Goal: Task Accomplishment & Management: Use online tool/utility

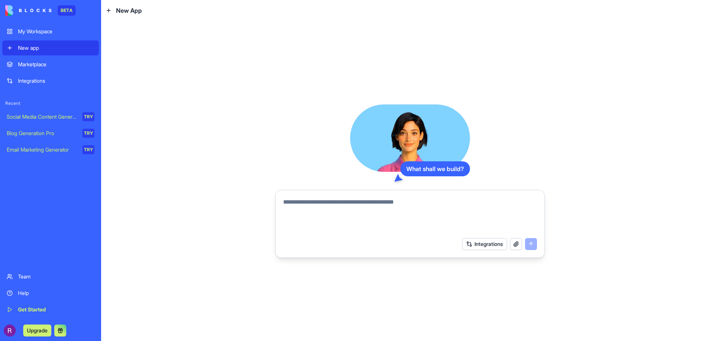
click at [50, 149] on div "Email Marketing Generator" at bounding box center [42, 149] width 70 height 7
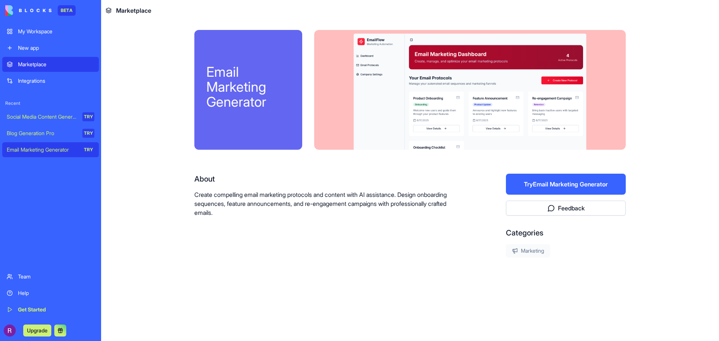
click at [573, 179] on button "Try Email Marketing Generator" at bounding box center [566, 184] width 120 height 21
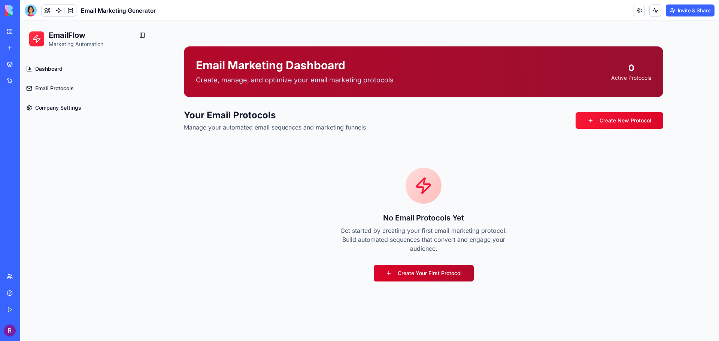
click at [428, 275] on link "Create Your First Protocol" at bounding box center [424, 273] width 100 height 16
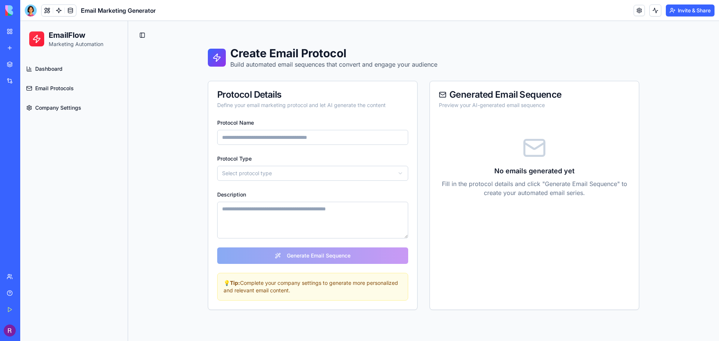
click at [63, 88] on span "Email Protocols" at bounding box center [54, 88] width 39 height 7
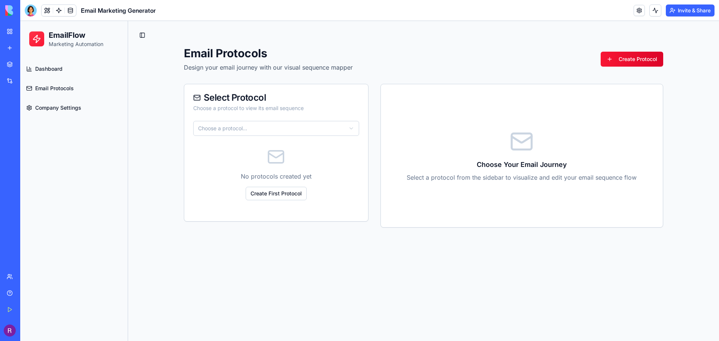
click at [62, 115] on link "Company Settings" at bounding box center [74, 108] width 102 height 18
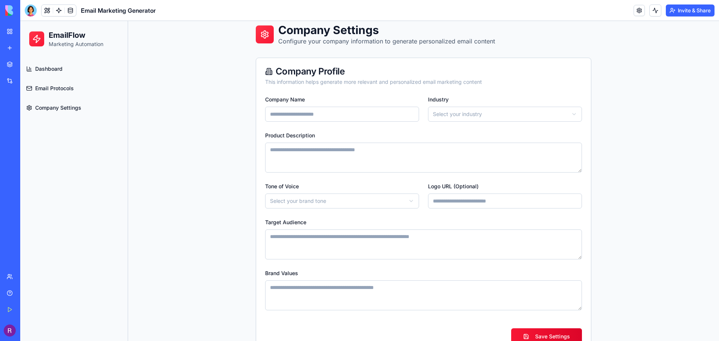
scroll to position [45, 0]
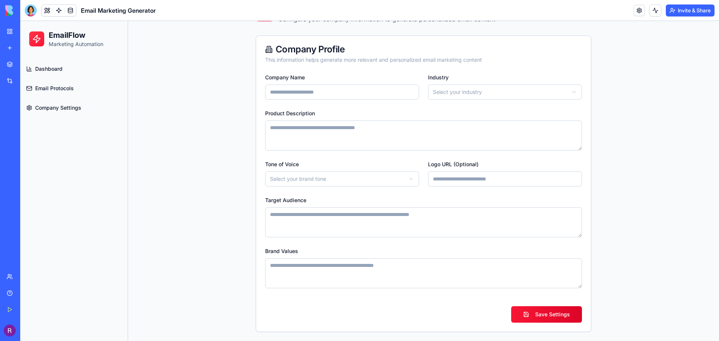
click at [353, 176] on html "**********" at bounding box center [369, 159] width 699 height 366
click at [236, 171] on html "**********" at bounding box center [369, 159] width 699 height 366
click at [338, 230] on textarea "Target Audience" at bounding box center [423, 223] width 317 height 30
click at [196, 211] on div "**********" at bounding box center [423, 159] width 591 height 366
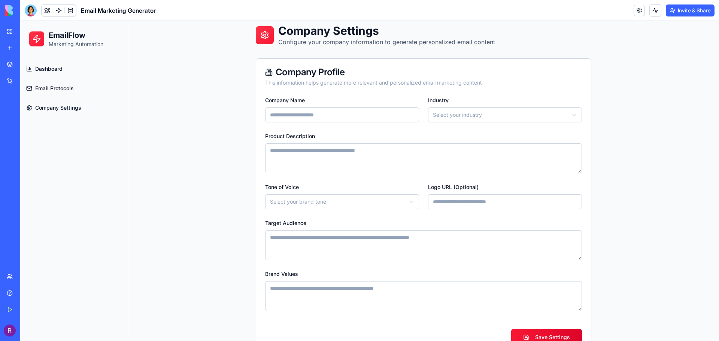
scroll to position [0, 0]
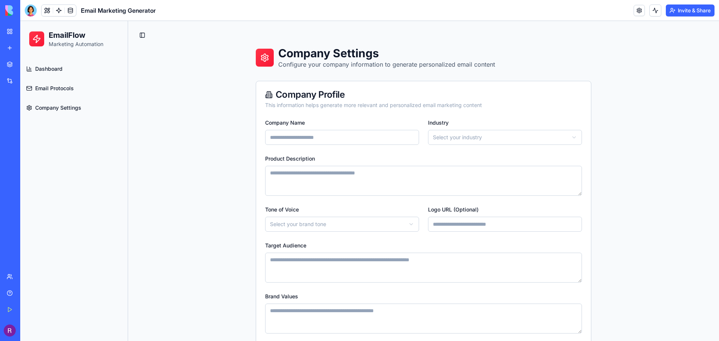
click at [336, 140] on input "Company Name" at bounding box center [342, 137] width 154 height 15
click at [163, 149] on div "**********" at bounding box center [423, 204] width 591 height 366
click at [54, 69] on span "Dashboard" at bounding box center [48, 68] width 27 height 7
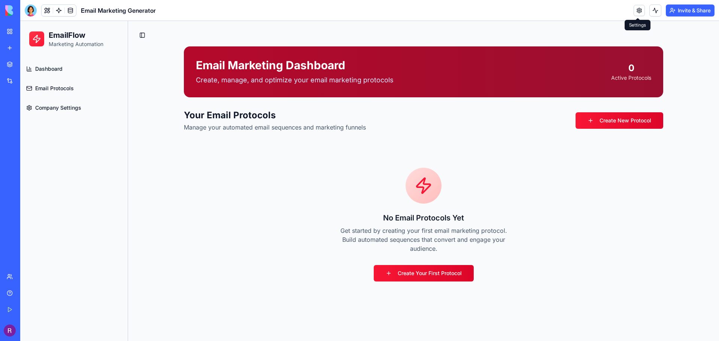
click at [638, 10] on link at bounding box center [639, 10] width 11 height 11
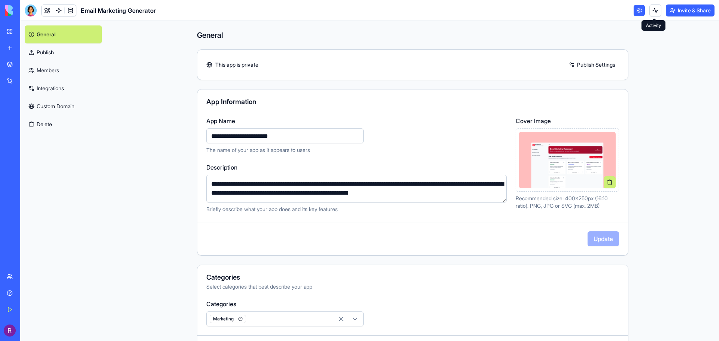
click at [634, 12] on link at bounding box center [639, 10] width 11 height 11
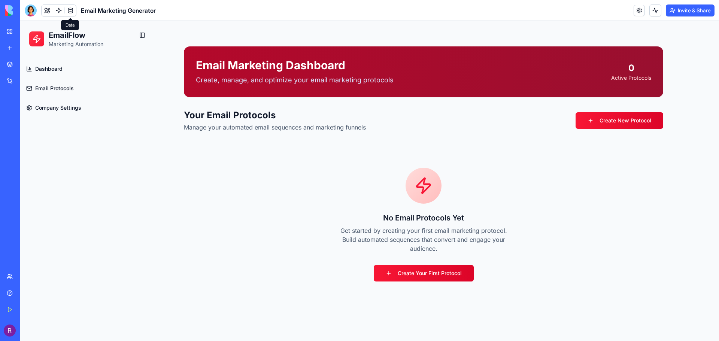
click at [70, 12] on link at bounding box center [70, 10] width 11 height 11
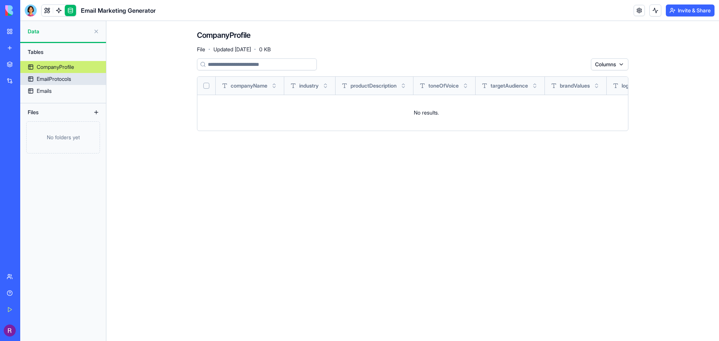
click at [61, 77] on div "EmailProtocols" at bounding box center [54, 78] width 34 height 7
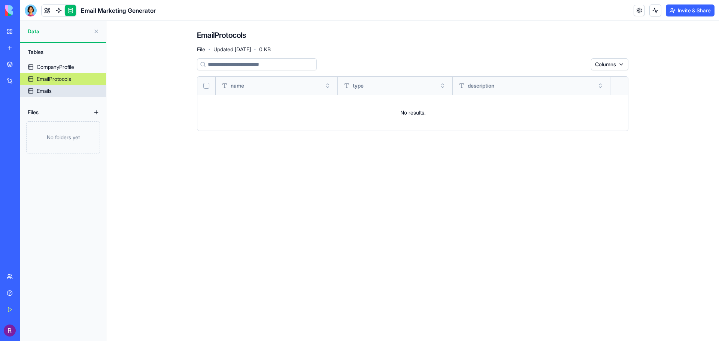
click at [54, 94] on link "Emails" at bounding box center [63, 91] width 86 height 12
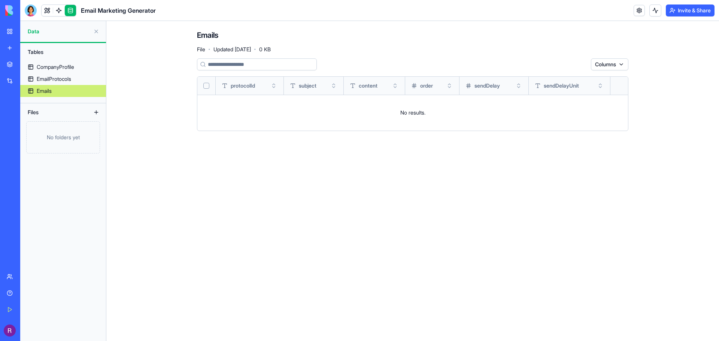
click at [70, 12] on link at bounding box center [70, 10] width 11 height 11
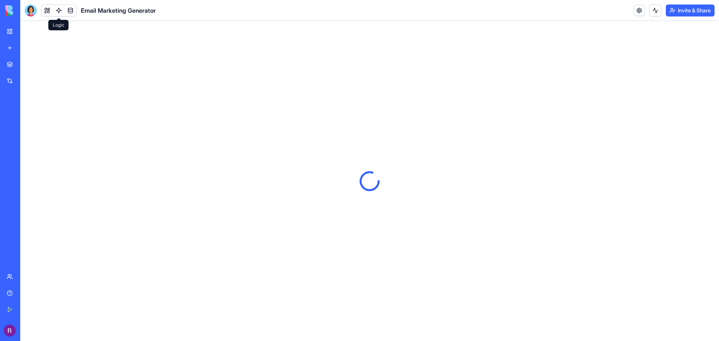
click at [59, 13] on link at bounding box center [58, 10] width 11 height 11
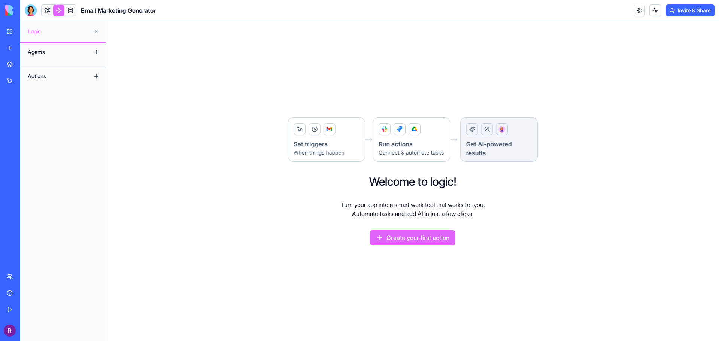
click at [59, 13] on link at bounding box center [58, 10] width 11 height 11
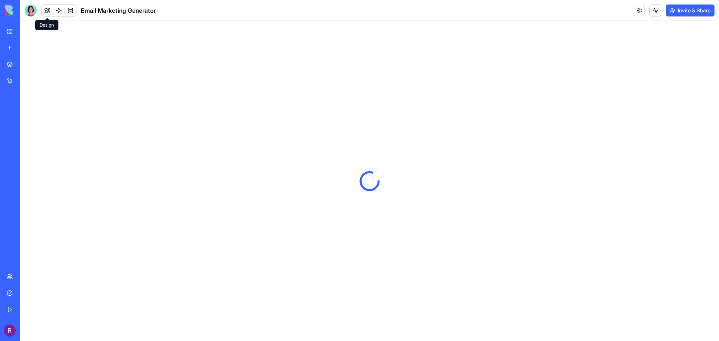
click at [47, 12] on button at bounding box center [47, 10] width 11 height 11
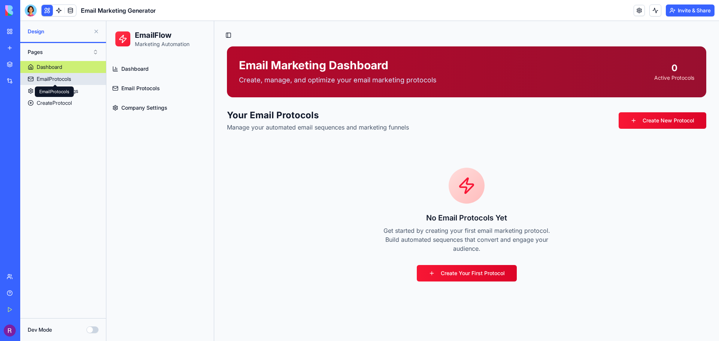
click at [51, 81] on div "EmailProtocols" at bounding box center [54, 78] width 34 height 7
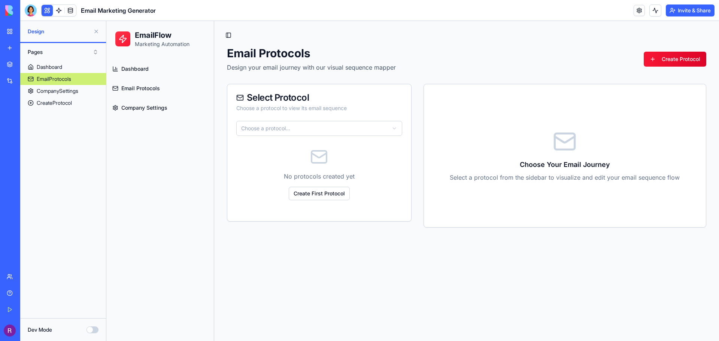
click at [289, 130] on html "EmailFlow Marketing Automation Dashboard Email Protocols Company Settings Toggl…" at bounding box center [412, 181] width 613 height 320
click at [52, 13] on button at bounding box center [47, 10] width 11 height 11
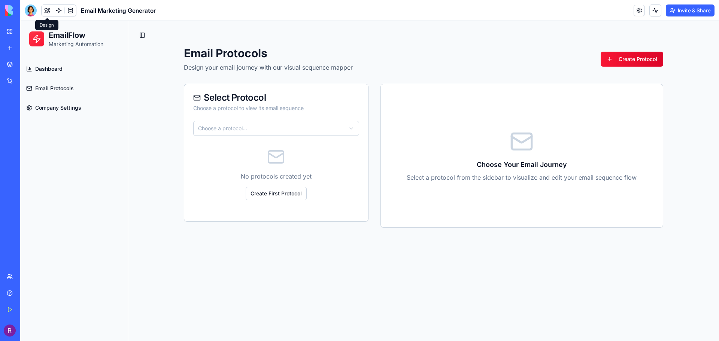
click at [46, 11] on button at bounding box center [47, 10] width 11 height 11
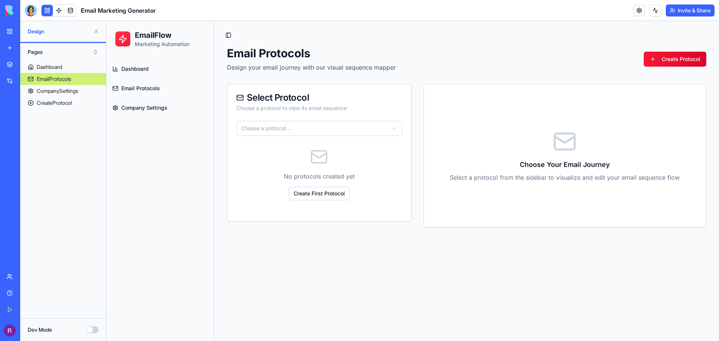
click at [46, 11] on button at bounding box center [47, 10] width 11 height 11
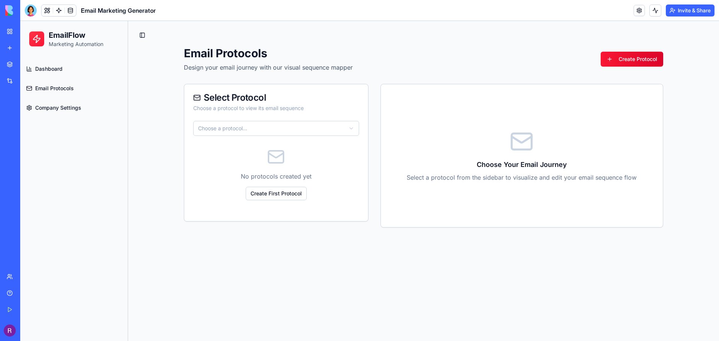
click at [28, 50] on div "New app" at bounding box center [23, 47] width 10 height 7
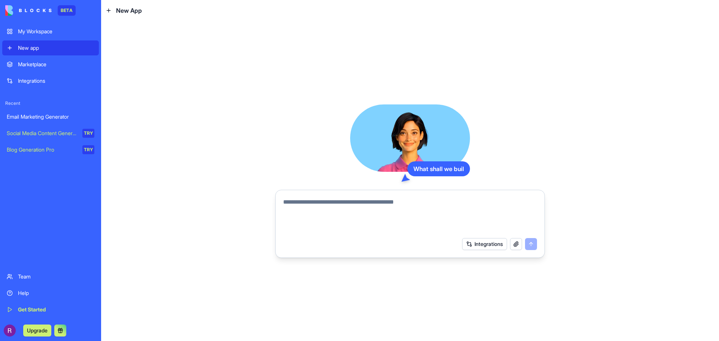
click at [394, 198] on textarea at bounding box center [410, 216] width 254 height 36
click at [483, 243] on button "Integrations" at bounding box center [484, 244] width 45 height 12
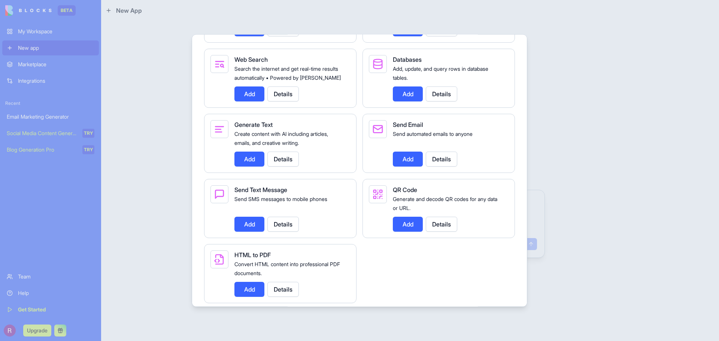
scroll to position [1043, 0]
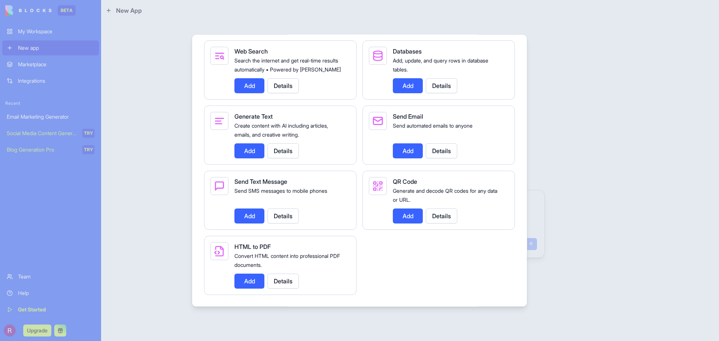
click at [250, 283] on button "Add" at bounding box center [250, 281] width 30 height 15
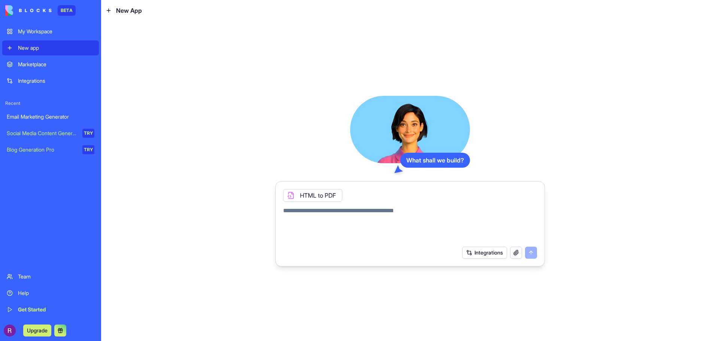
click at [417, 212] on textarea at bounding box center [410, 224] width 254 height 36
click at [291, 197] on icon at bounding box center [291, 196] width 6 height 6
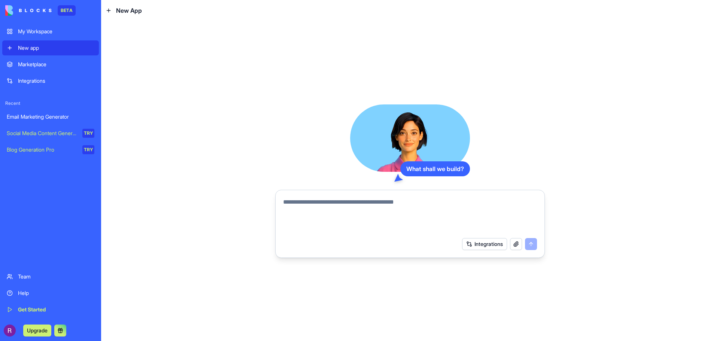
click at [317, 205] on textarea at bounding box center [410, 216] width 254 height 36
type textarea "*********"
click at [340, 234] on div "Integrations" at bounding box center [410, 244] width 263 height 21
click at [344, 226] on textarea at bounding box center [410, 216] width 254 height 36
type textarea "*"
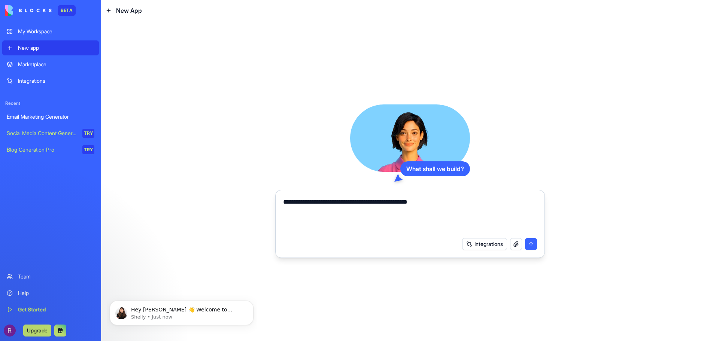
scroll to position [0, 0]
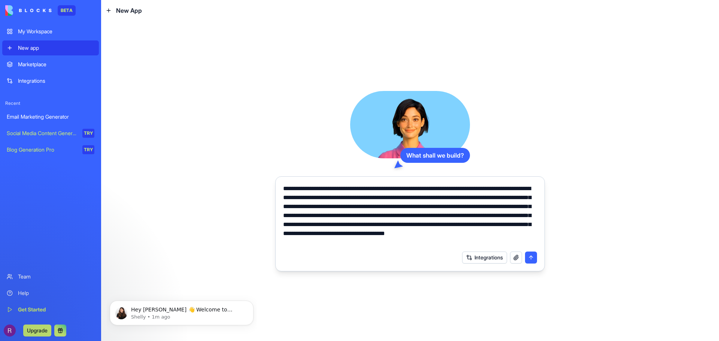
type textarea "**********"
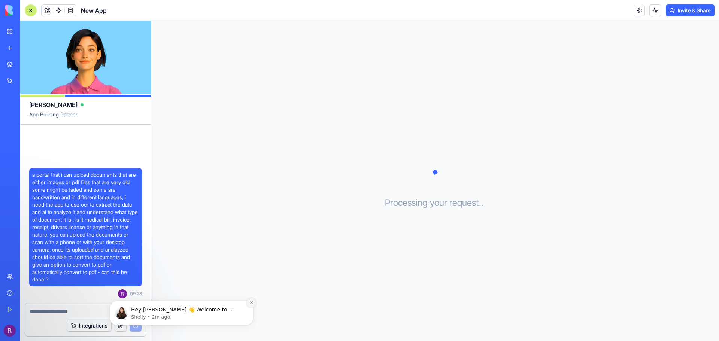
click at [251, 304] on icon "Dismiss notification" at bounding box center [252, 303] width 4 height 4
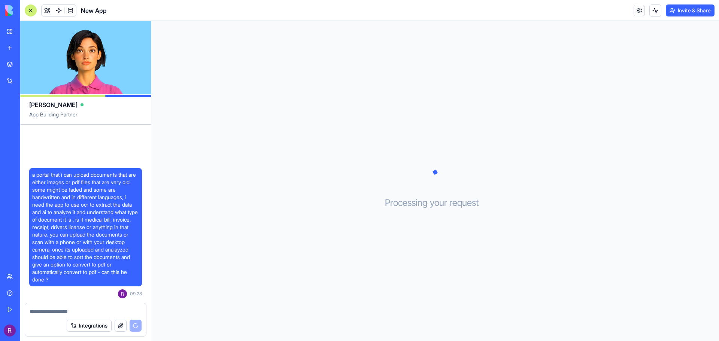
click at [91, 308] on div at bounding box center [85, 309] width 121 height 12
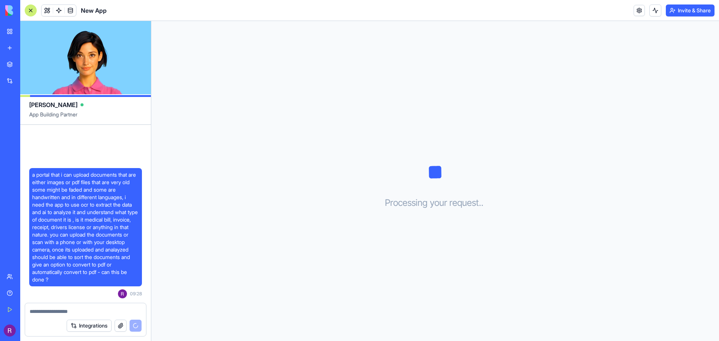
click at [91, 315] on textarea at bounding box center [86, 311] width 112 height 7
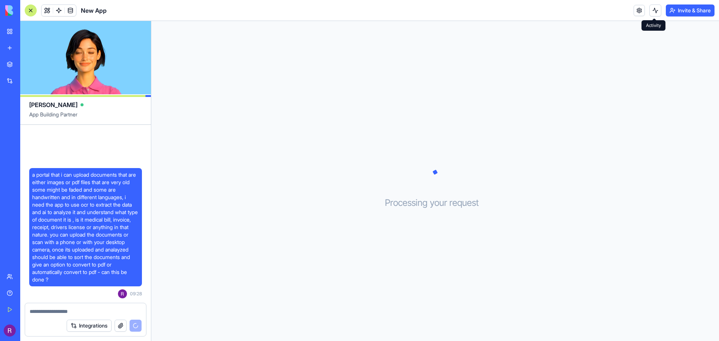
click at [657, 11] on button at bounding box center [656, 10] width 12 height 12
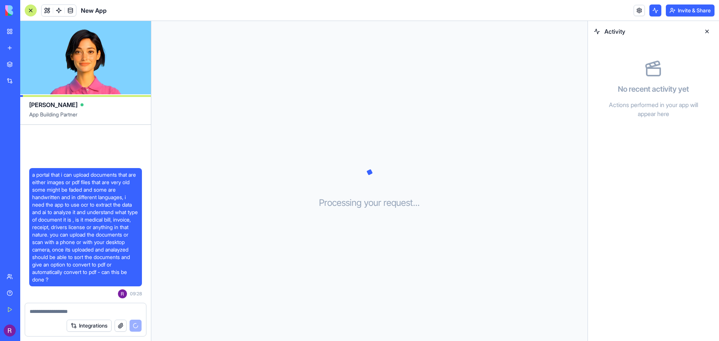
click at [657, 11] on button at bounding box center [656, 10] width 12 height 12
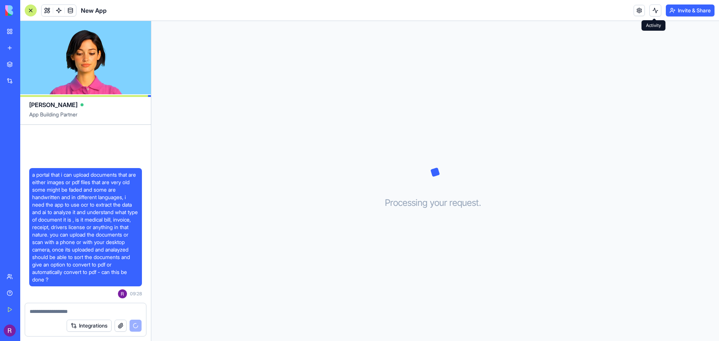
click at [67, 312] on textarea at bounding box center [86, 311] width 112 height 7
type textarea "***"
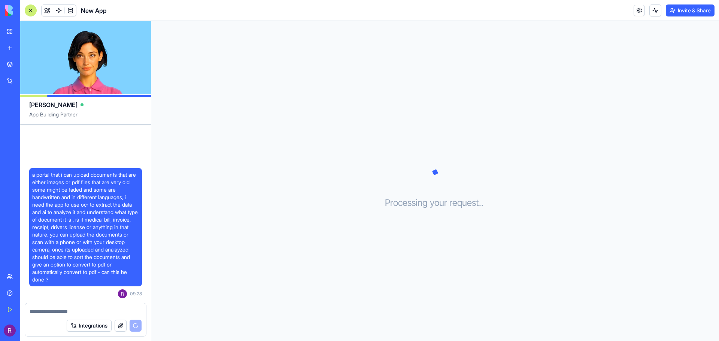
click at [86, 311] on textarea at bounding box center [86, 311] width 112 height 7
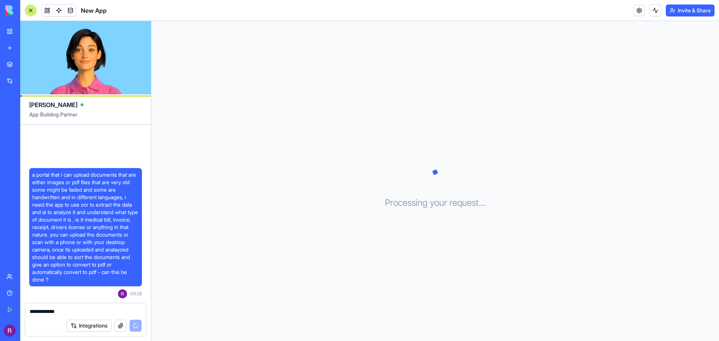
type textarea "**********"
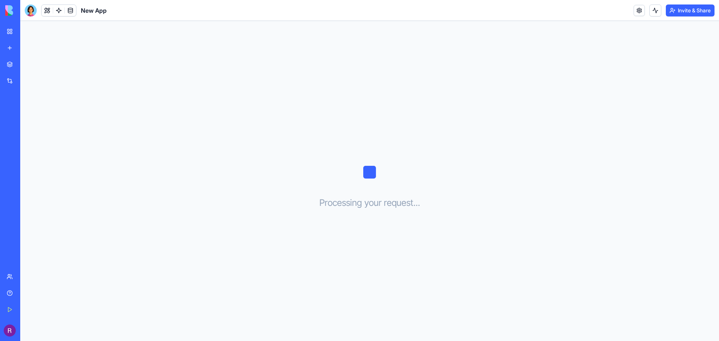
click at [28, 313] on div "Get Started" at bounding box center [23, 309] width 10 height 7
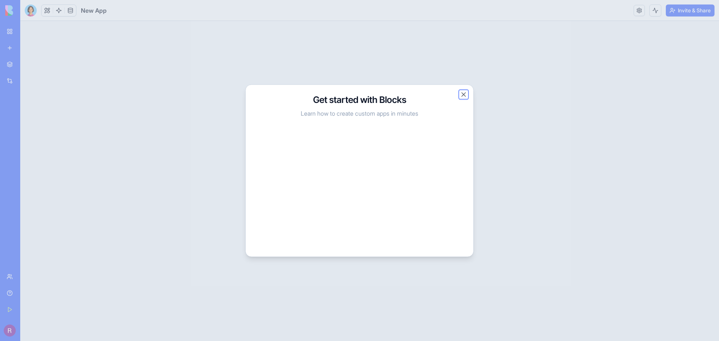
click at [464, 94] on button "Close" at bounding box center [463, 94] width 7 height 7
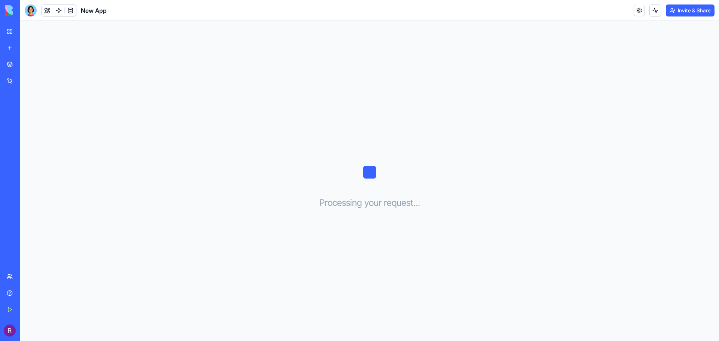
click at [23, 133] on div "New App" at bounding box center [17, 133] width 21 height 7
click at [28, 33] on div "My Workspace" at bounding box center [23, 31] width 10 height 7
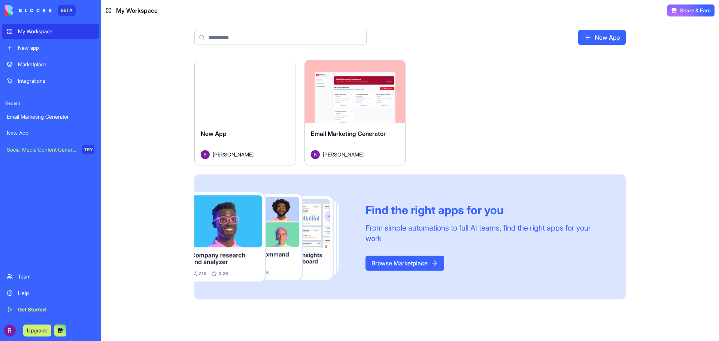
click at [250, 94] on button "Launch" at bounding box center [245, 91] width 56 height 15
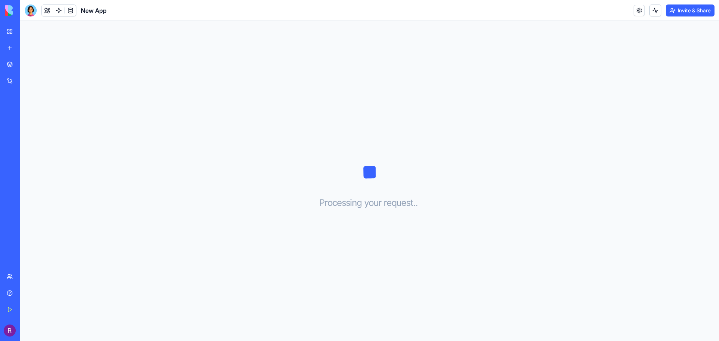
click at [28, 33] on div "My Workspace" at bounding box center [23, 31] width 10 height 7
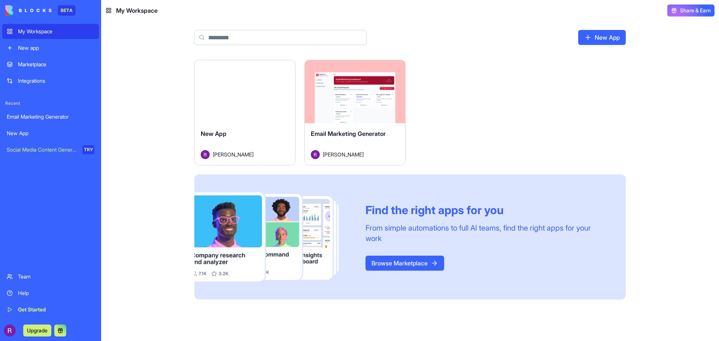
click at [397, 69] on html "BETA My Workspace New app Marketplace Integrations Recent Email Marketing Gener…" at bounding box center [359, 170] width 719 height 341
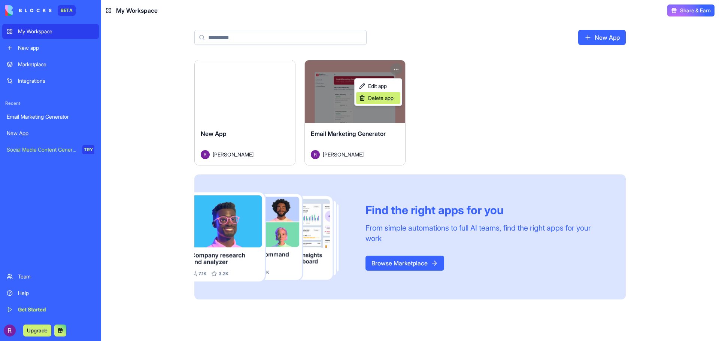
click at [382, 99] on span "Delete app" at bounding box center [380, 97] width 25 height 7
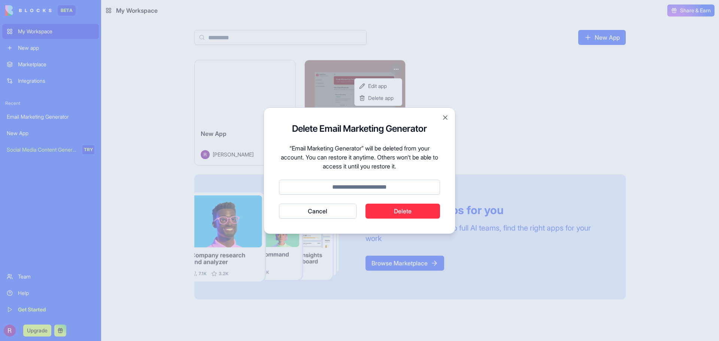
click at [396, 209] on button "Delete" at bounding box center [403, 211] width 75 height 15
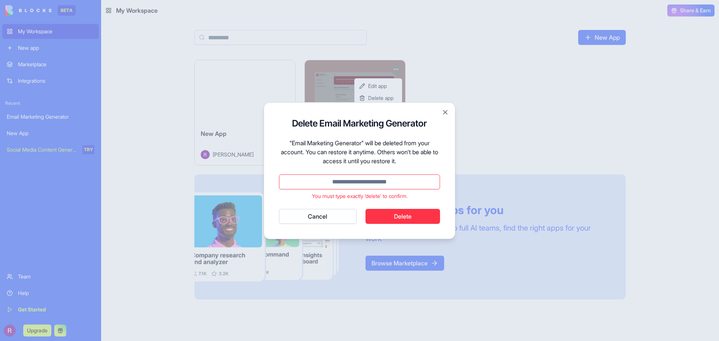
click at [378, 186] on input at bounding box center [359, 182] width 161 height 15
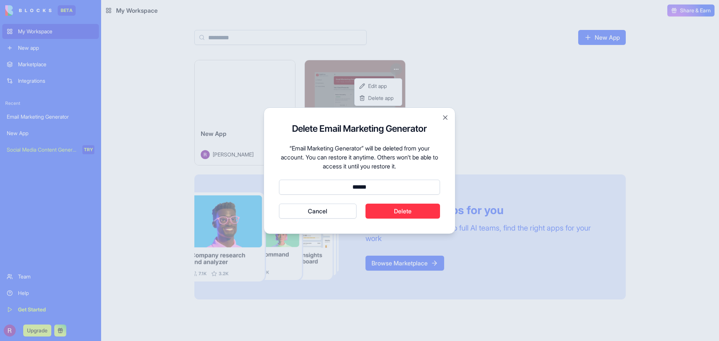
type input "******"
click at [386, 213] on button "Delete" at bounding box center [403, 211] width 75 height 15
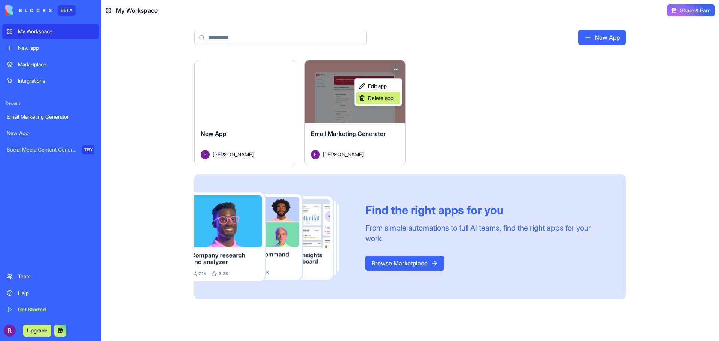
click at [383, 99] on span "Delete app" at bounding box center [380, 97] width 25 height 7
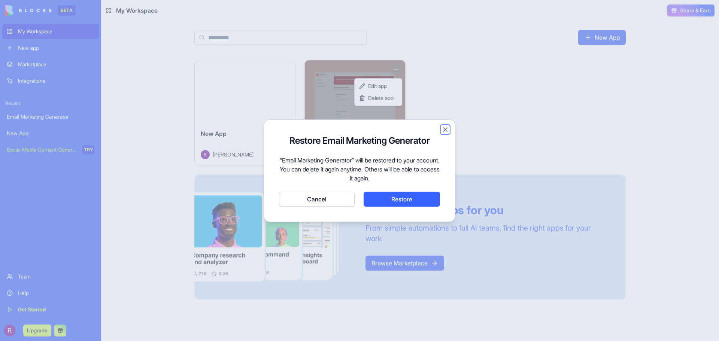
click at [446, 130] on button "Close" at bounding box center [445, 129] width 7 height 7
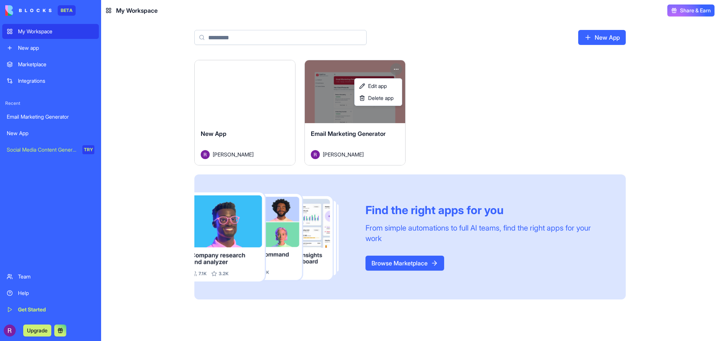
click at [274, 129] on html "BETA My Workspace New app Marketplace Integrations Recent Email Marketing Gener…" at bounding box center [359, 170] width 719 height 341
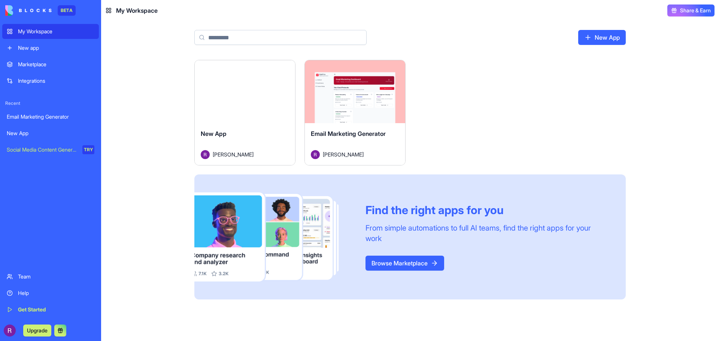
click at [239, 100] on div "Launch" at bounding box center [245, 91] width 100 height 63
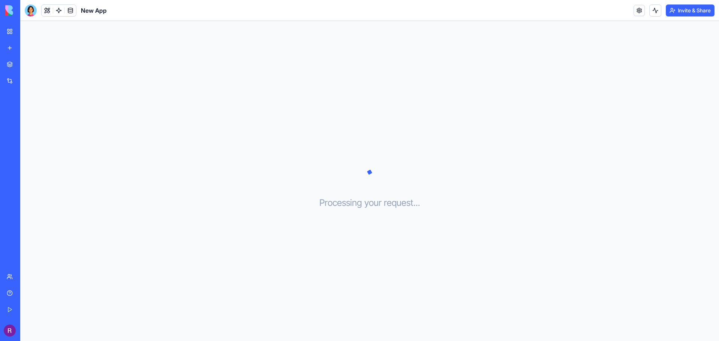
click at [694, 13] on button "Invite & Share" at bounding box center [690, 10] width 49 height 12
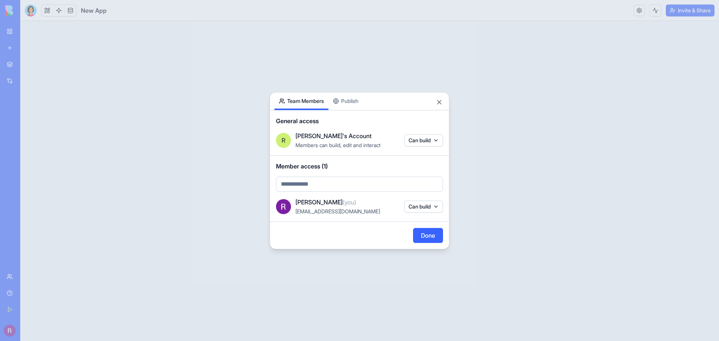
click at [430, 144] on body "BETA My Workspace New app Marketplace Integrations Recent Email Marketing Gener…" at bounding box center [359, 170] width 719 height 341
click at [430, 144] on div at bounding box center [359, 170] width 719 height 341
click at [430, 144] on body "BETA My Workspace New app Marketplace Integrations Recent Email Marketing Gener…" at bounding box center [359, 170] width 719 height 341
click at [409, 126] on div at bounding box center [359, 170] width 719 height 341
click at [425, 238] on button "Done" at bounding box center [428, 235] width 30 height 15
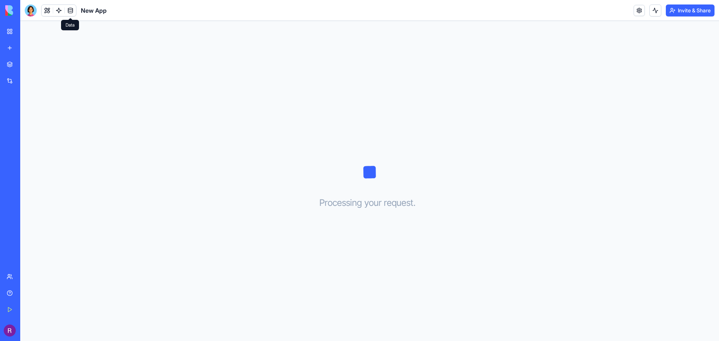
click at [71, 11] on link at bounding box center [70, 10] width 11 height 11
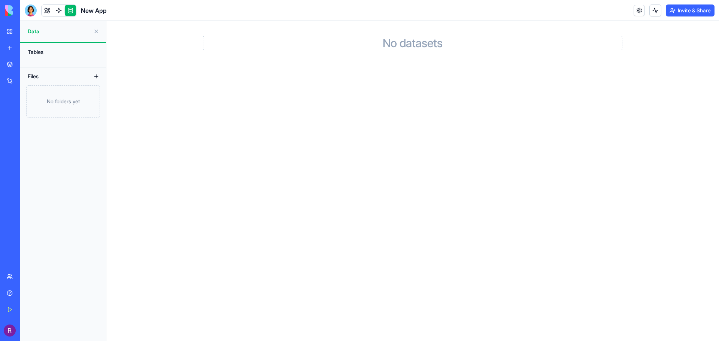
click at [71, 11] on link at bounding box center [70, 10] width 11 height 11
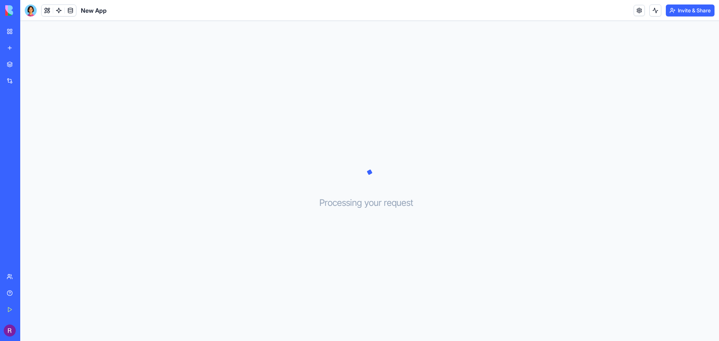
click at [61, 12] on link at bounding box center [58, 10] width 11 height 11
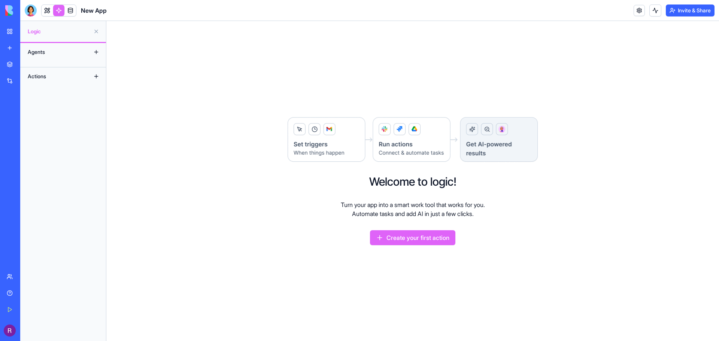
click at [61, 12] on link at bounding box center [58, 10] width 11 height 11
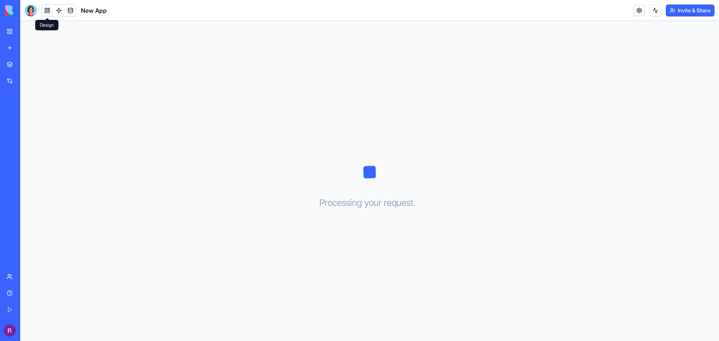
click at [44, 13] on button at bounding box center [47, 10] width 11 height 11
click at [42, 12] on button at bounding box center [47, 10] width 11 height 11
click at [35, 52] on button "Pages" at bounding box center [63, 52] width 78 height 12
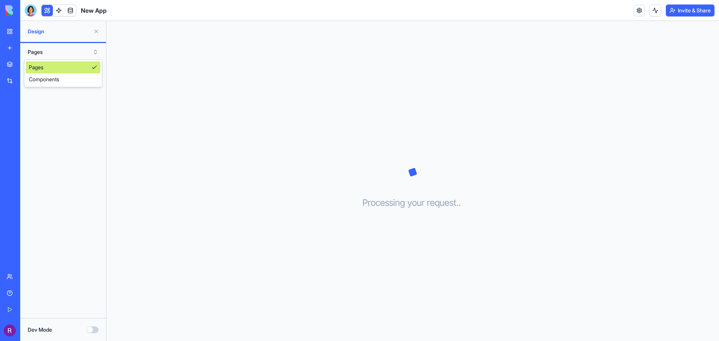
click at [50, 16] on div at bounding box center [58, 10] width 35 height 12
click at [45, 10] on button at bounding box center [47, 10] width 11 height 11
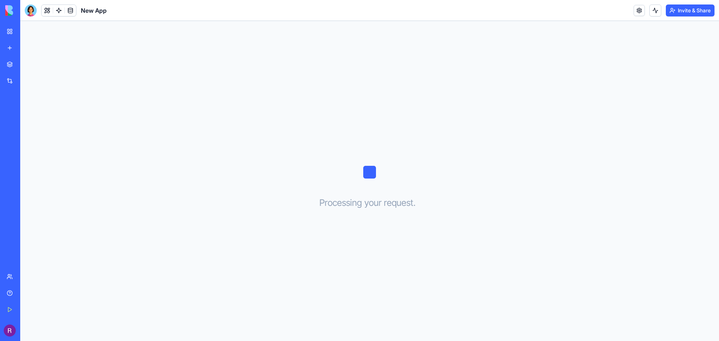
click at [9, 33] on link "My Workspace" at bounding box center [17, 31] width 30 height 15
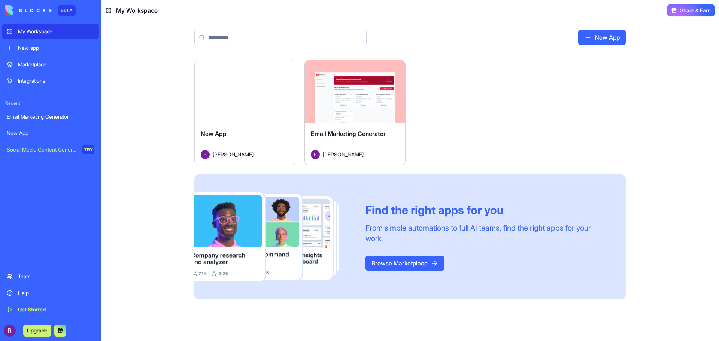
click at [219, 99] on button "Launch" at bounding box center [245, 91] width 56 height 15
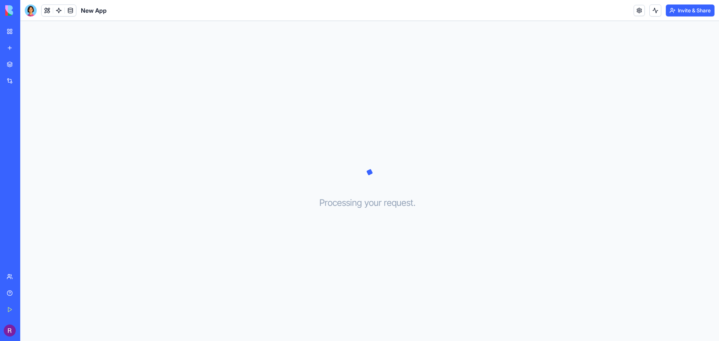
click at [7, 12] on img at bounding box center [28, 10] width 46 height 10
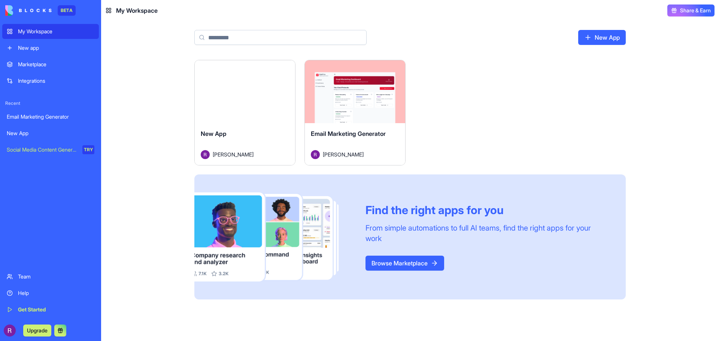
click at [31, 80] on div "Integrations" at bounding box center [56, 80] width 76 height 7
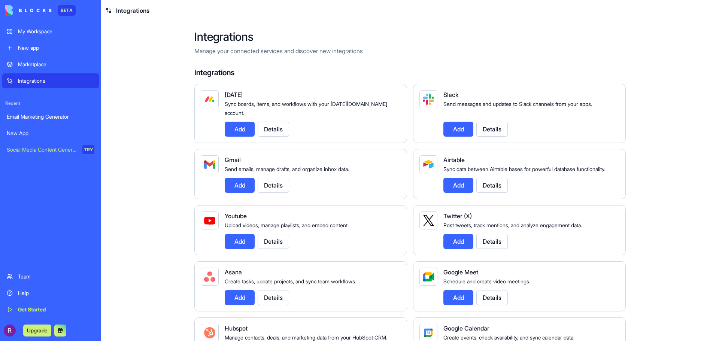
click at [38, 66] on div "Marketplace" at bounding box center [56, 64] width 76 height 7
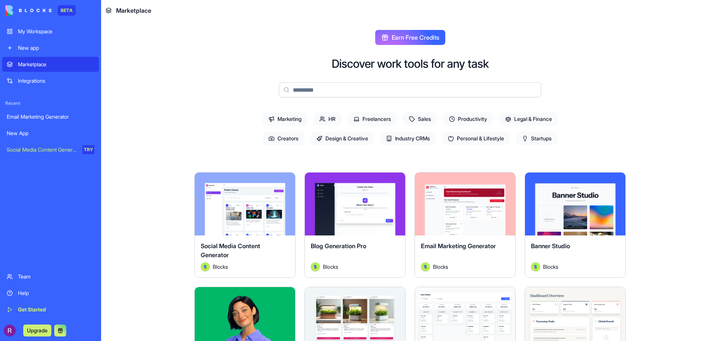
click at [166, 44] on main "Earn Free Credits Discover work tools for any task Marketing HR Freelancers Sal…" at bounding box center [410, 181] width 618 height 320
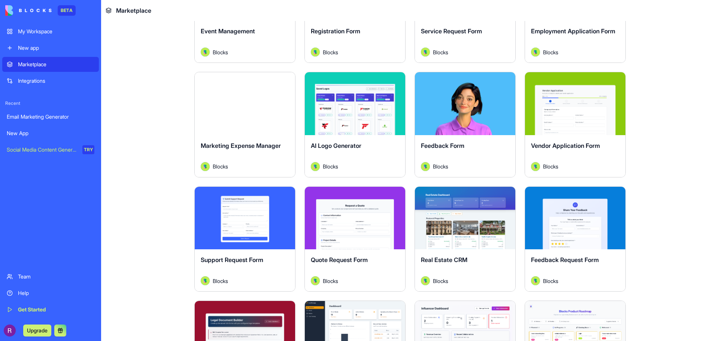
scroll to position [787, 0]
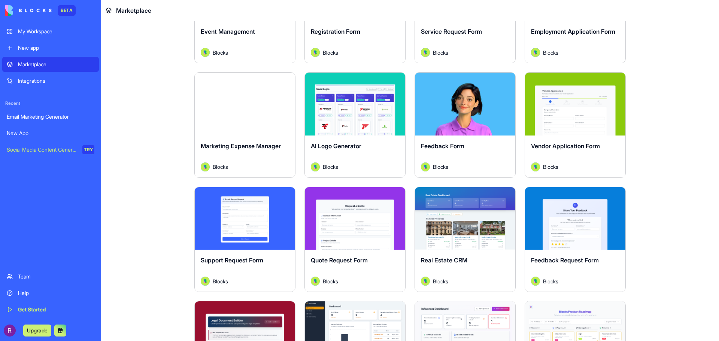
click at [358, 118] on div "Explore" at bounding box center [355, 104] width 100 height 63
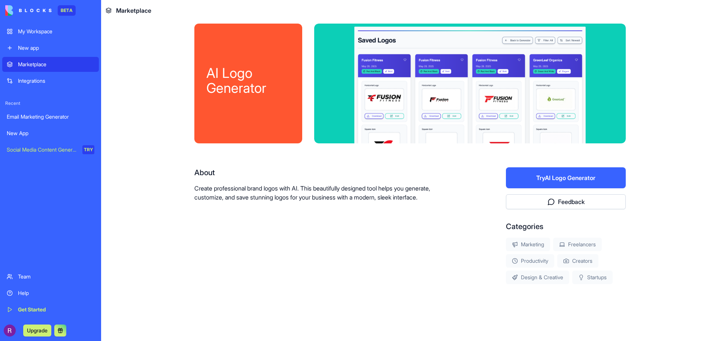
scroll to position [6, 0]
click at [559, 179] on button "Try AI Logo Generator" at bounding box center [566, 177] width 120 height 21
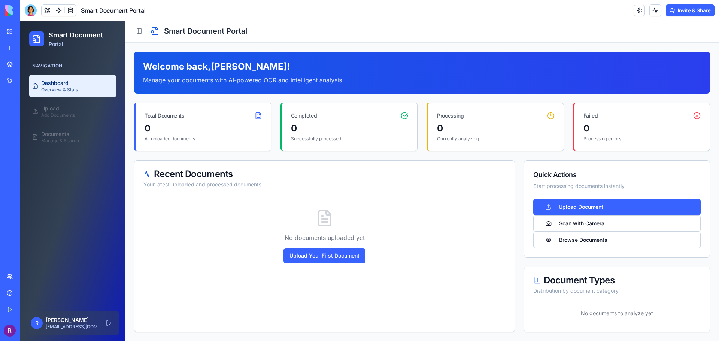
scroll to position [1, 0]
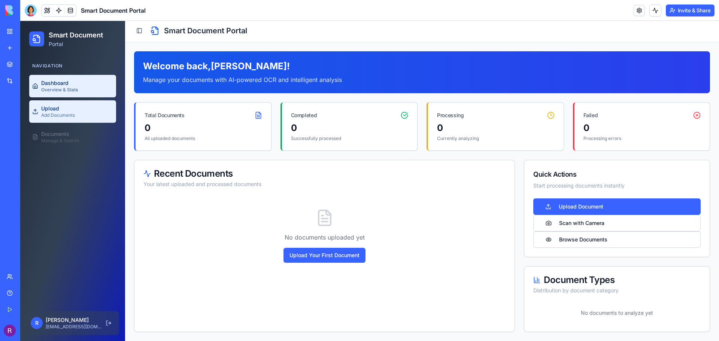
click at [59, 111] on div "Upload" at bounding box center [58, 108] width 34 height 7
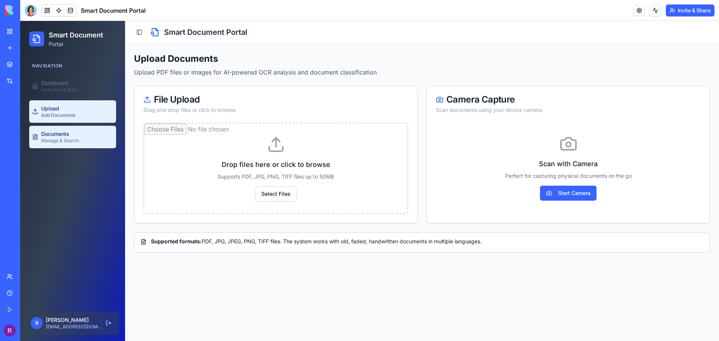
click at [64, 140] on div "Manage & Search" at bounding box center [60, 141] width 38 height 6
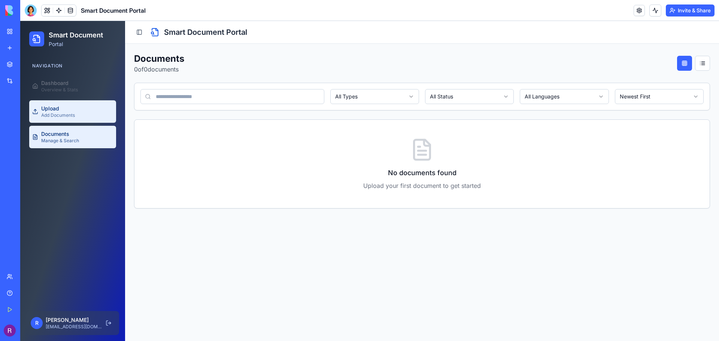
click at [66, 111] on div "Upload" at bounding box center [58, 108] width 34 height 7
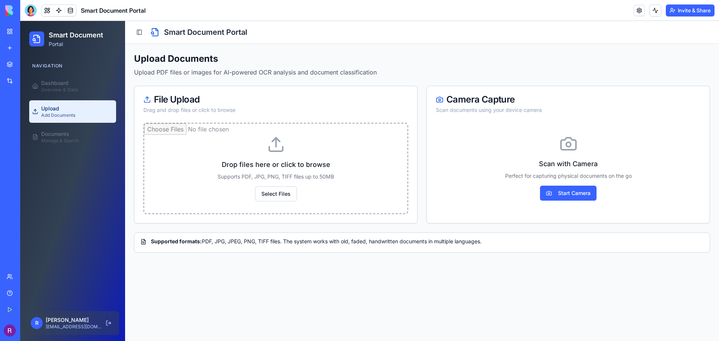
click at [244, 194] on input "file" at bounding box center [275, 169] width 263 height 90
type input "**********"
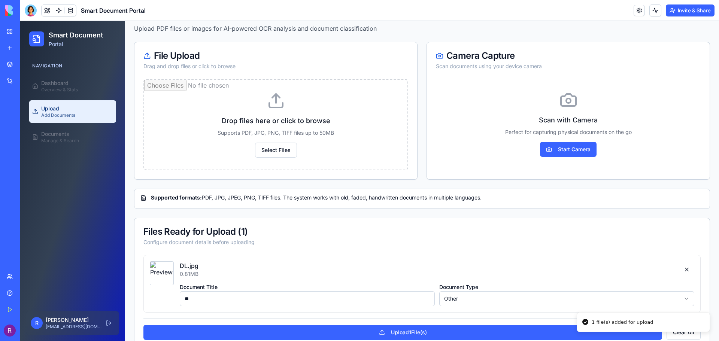
scroll to position [61, 0]
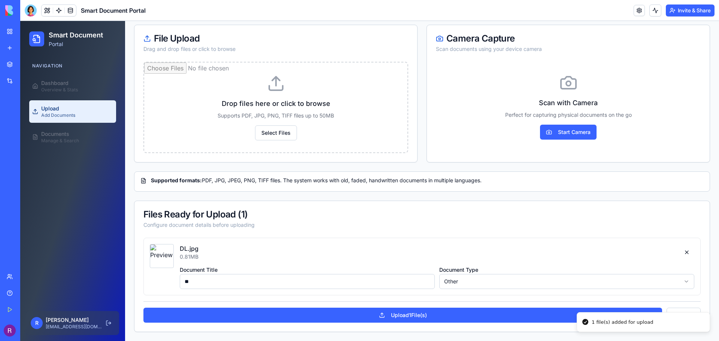
click at [455, 278] on html "Smart Document Portal Navigation Dashboard Overview & Stats Upload Add Document…" at bounding box center [369, 150] width 699 height 381
click at [412, 316] on button "Upload 1 File(s)" at bounding box center [403, 315] width 519 height 15
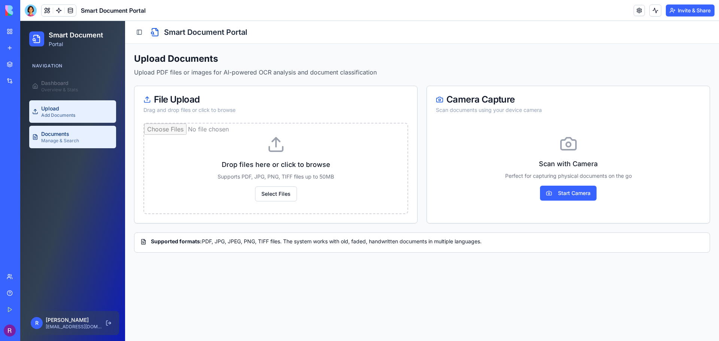
click at [72, 141] on div "Manage & Search" at bounding box center [60, 141] width 38 height 6
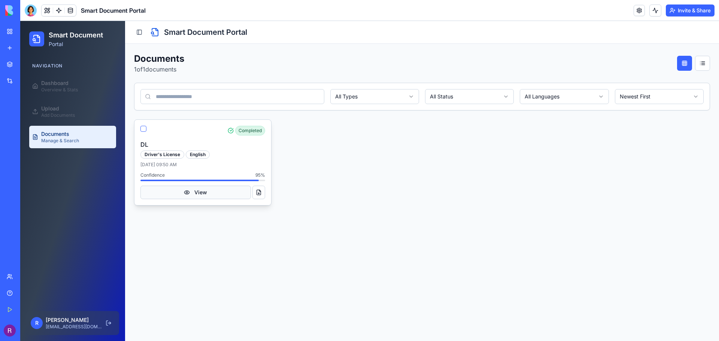
click at [195, 194] on button "View" at bounding box center [196, 192] width 111 height 13
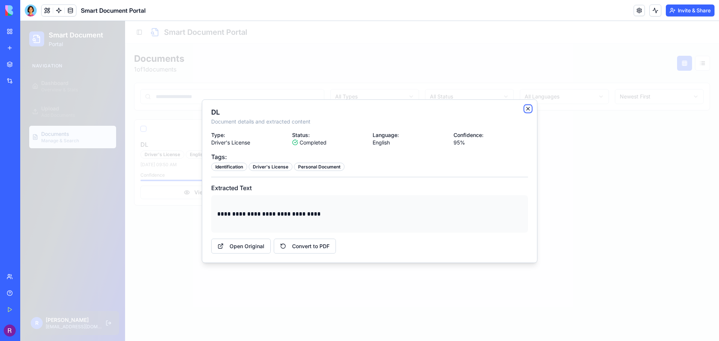
click at [528, 110] on icon "button" at bounding box center [528, 109] width 6 height 6
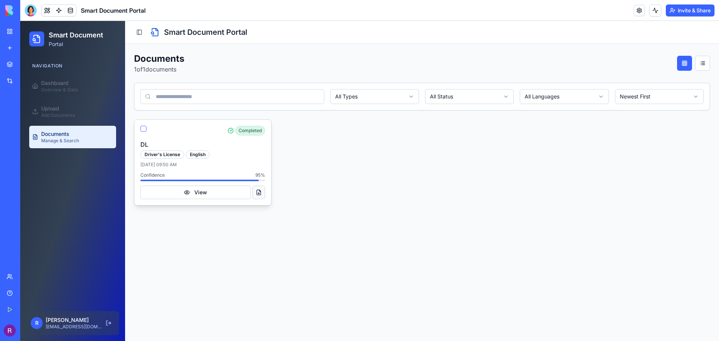
click at [260, 193] on button at bounding box center [259, 192] width 13 height 13
click at [143, 128] on button "button" at bounding box center [144, 129] width 6 height 6
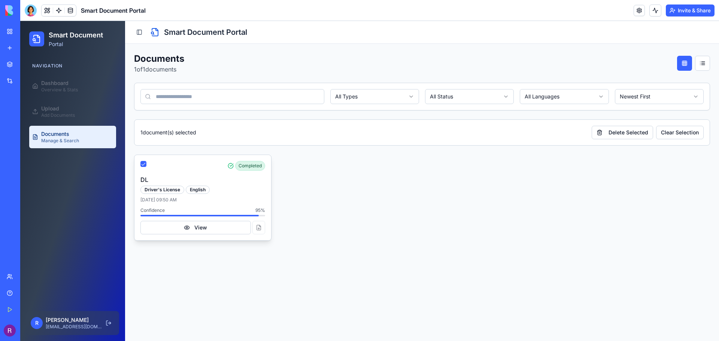
click at [144, 168] on div "Completed" at bounding box center [203, 166] width 125 height 10
click at [143, 165] on button "button" at bounding box center [144, 164] width 6 height 6
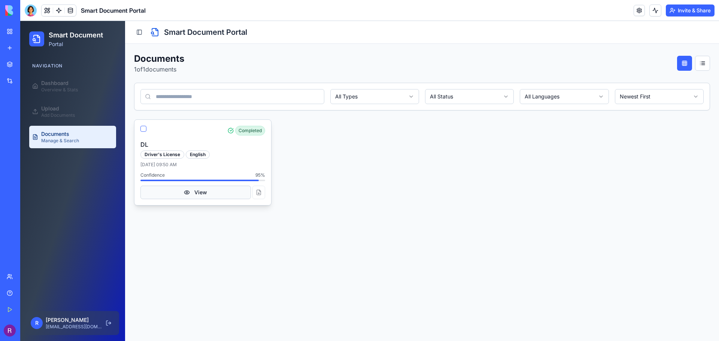
click at [199, 194] on button "View" at bounding box center [196, 192] width 111 height 13
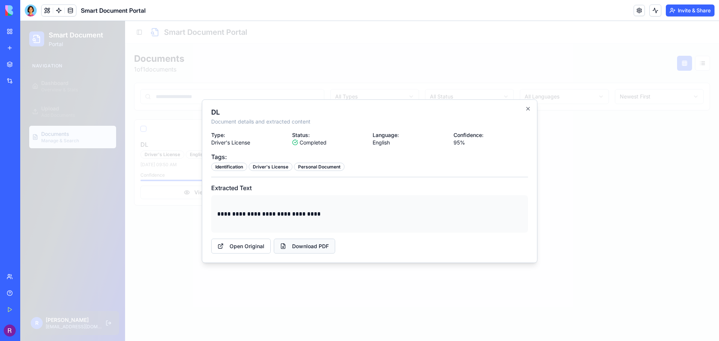
click at [303, 247] on link "Download PDF" at bounding box center [304, 246] width 61 height 15
click at [319, 180] on div "**********" at bounding box center [369, 192] width 317 height 123
click at [155, 144] on div at bounding box center [369, 181] width 699 height 320
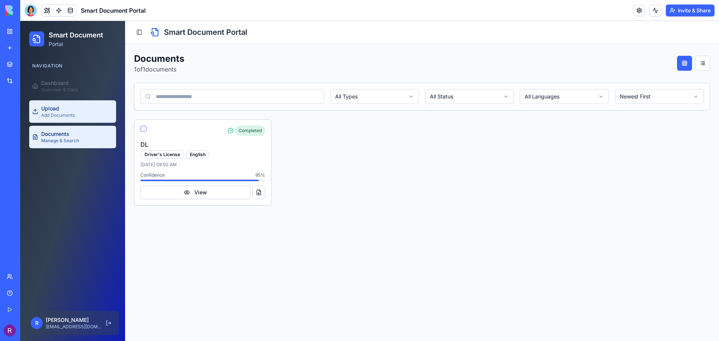
click at [56, 103] on link "Upload Add Documents" at bounding box center [72, 111] width 87 height 22
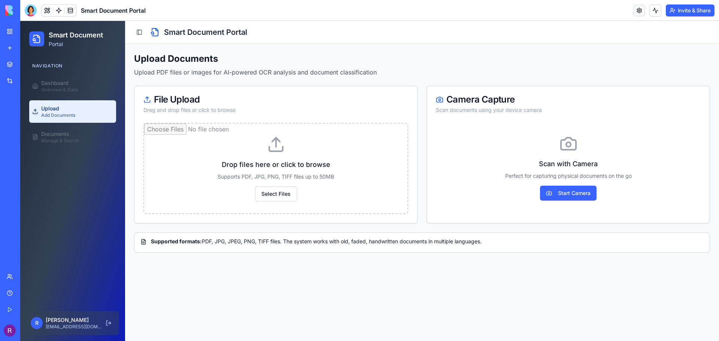
click at [58, 92] on div "Overview & Stats" at bounding box center [59, 90] width 37 height 6
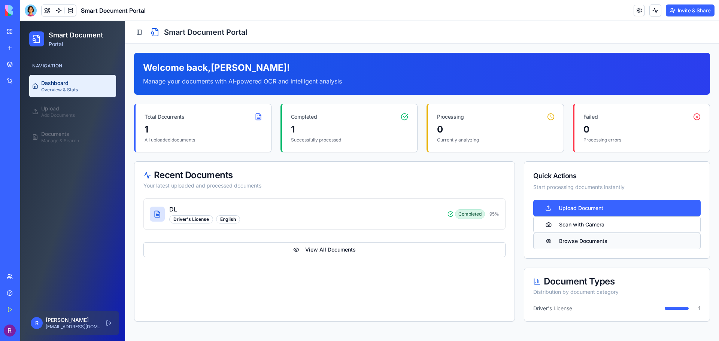
click at [605, 242] on button "Browse Documents" at bounding box center [617, 241] width 167 height 16
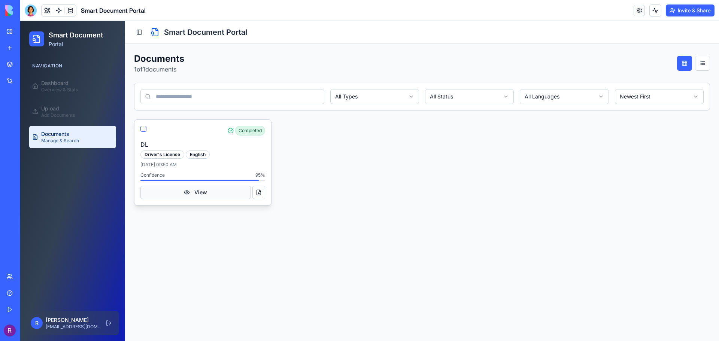
click at [202, 194] on button "View" at bounding box center [196, 192] width 111 height 13
click at [76, 107] on link "Upload Add Documents" at bounding box center [72, 111] width 87 height 22
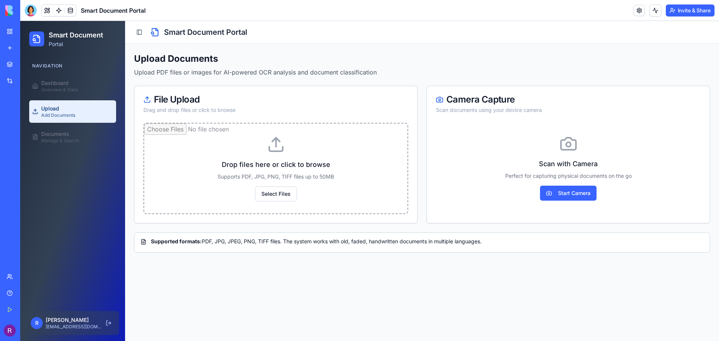
click at [295, 166] on input "file" at bounding box center [275, 169] width 263 height 90
type input "**********"
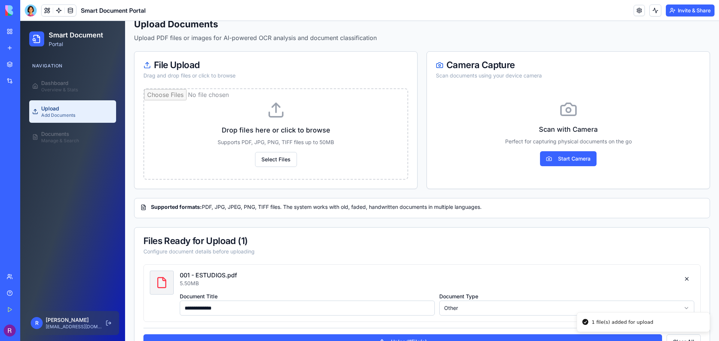
scroll to position [61, 0]
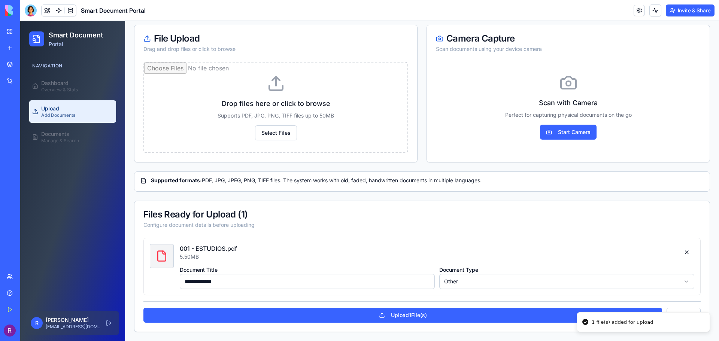
click at [486, 282] on html "**********" at bounding box center [369, 150] width 699 height 381
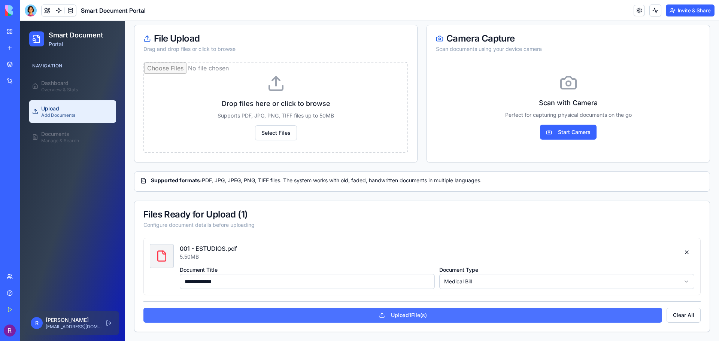
click at [431, 316] on button "Upload 1 File(s)" at bounding box center [403, 315] width 519 height 15
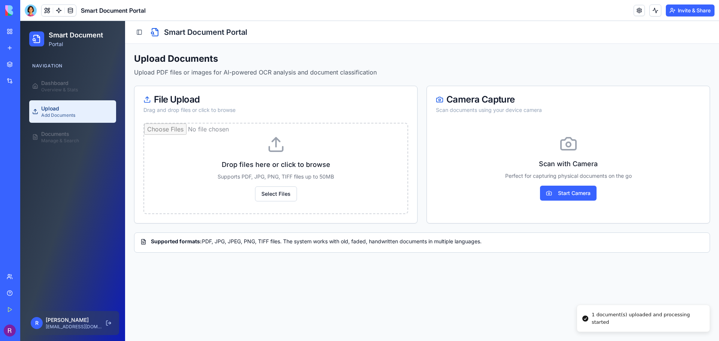
scroll to position [0, 0]
click at [67, 134] on div "Documents" at bounding box center [60, 133] width 38 height 7
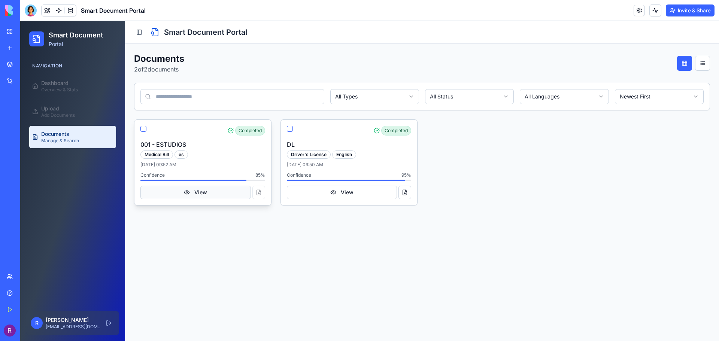
click at [205, 192] on button "View" at bounding box center [196, 192] width 111 height 13
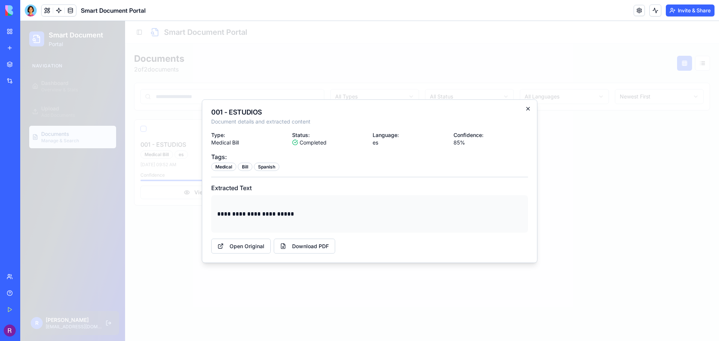
click at [528, 108] on icon "button" at bounding box center [528, 109] width 6 height 6
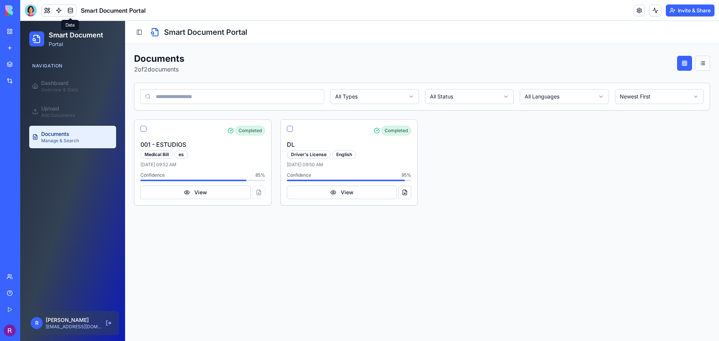
click at [10, 308] on link "Get Started" at bounding box center [17, 309] width 30 height 15
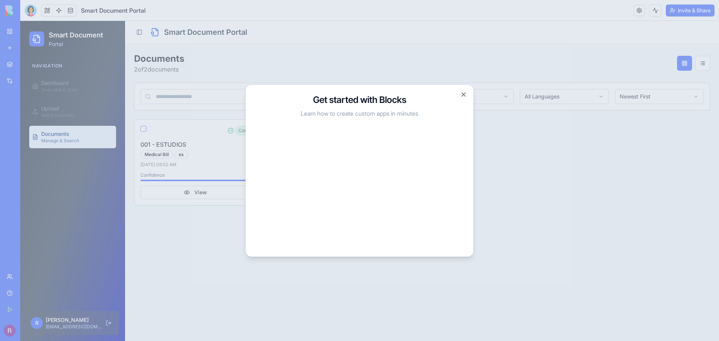
click at [460, 96] on h3 "Get started with Blocks" at bounding box center [360, 100] width 210 height 12
click at [463, 96] on button "Close" at bounding box center [463, 94] width 7 height 7
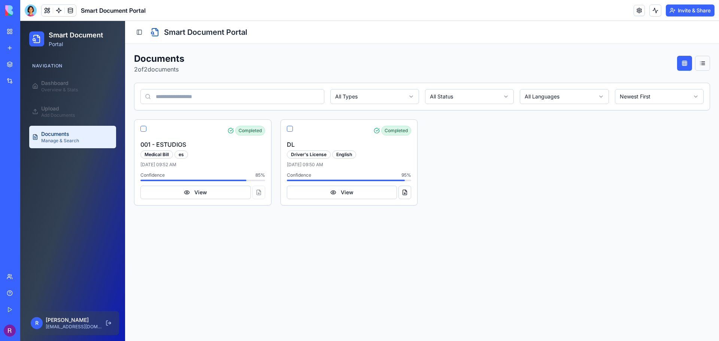
click at [700, 66] on button at bounding box center [702, 63] width 15 height 15
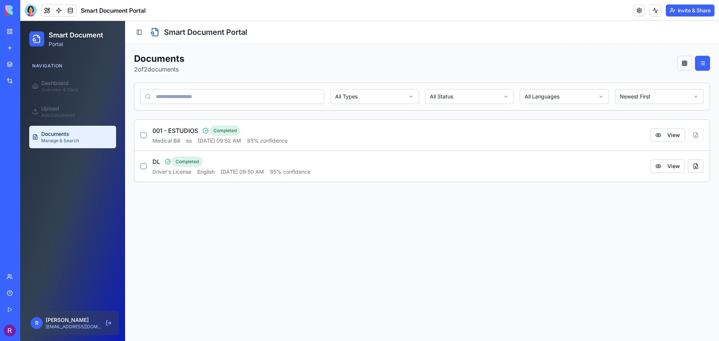
click at [684, 64] on button at bounding box center [684, 63] width 15 height 15
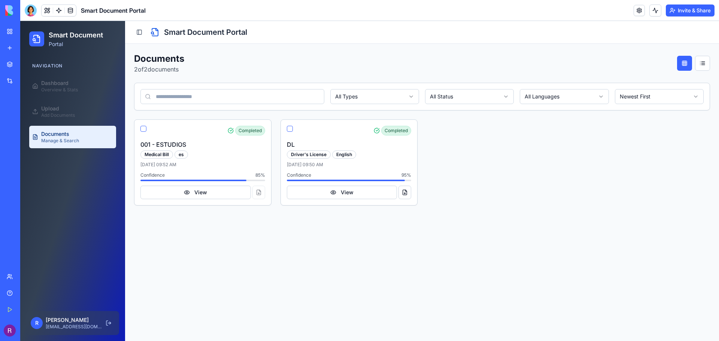
click at [187, 96] on input at bounding box center [233, 96] width 184 height 15
click at [528, 171] on div "Completed 001 - ESTUDIOS Medical Bill es Aug 28, 2025, 09:52 AM Confidence 85 %…" at bounding box center [422, 163] width 576 height 86
click at [375, 94] on html "Smart Document Portal Navigation Dashboard Overview & Stats Upload Add Document…" at bounding box center [369, 181] width 699 height 320
click at [445, 109] on div "All Types All Status All Languages Newest First" at bounding box center [423, 96] width 576 height 27
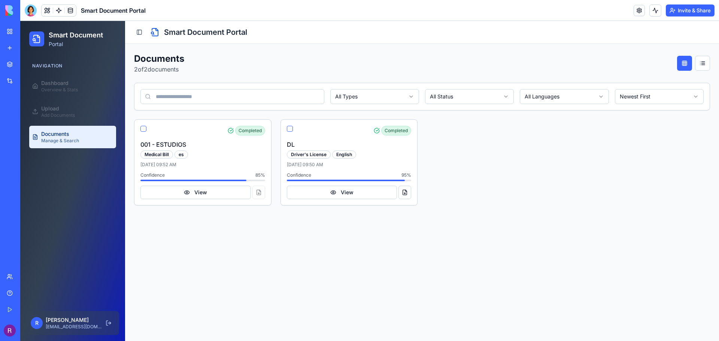
click at [451, 100] on html "Smart Document Portal Navigation Dashboard Overview & Stats Upload Add Document…" at bounding box center [369, 181] width 699 height 320
click at [457, 99] on html "Smart Document Portal Navigation Dashboard Overview & Stats Upload Add Document…" at bounding box center [369, 181] width 699 height 320
click at [571, 95] on html "Smart Document Portal Navigation Dashboard Overview & Stats Upload Add Document…" at bounding box center [369, 181] width 699 height 320
click at [575, 96] on html "Smart Document Portal Navigation Dashboard Overview & Stats Upload Add Document…" at bounding box center [369, 181] width 699 height 320
drag, startPoint x: 432, startPoint y: 71, endPoint x: 416, endPoint y: 75, distance: 16.5
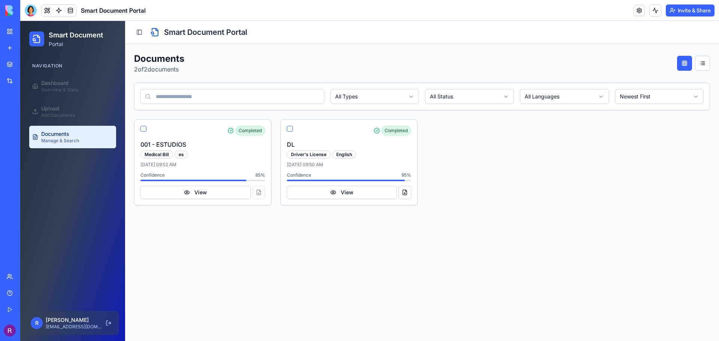
click at [431, 71] on div "Documents 2 of 2 documents" at bounding box center [422, 63] width 576 height 21
click at [72, 82] on div "Dashboard" at bounding box center [59, 82] width 37 height 7
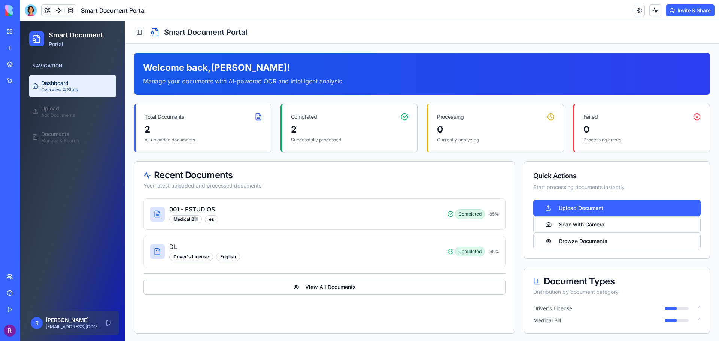
click at [141, 33] on button "Toggle Sidebar" at bounding box center [139, 32] width 10 height 10
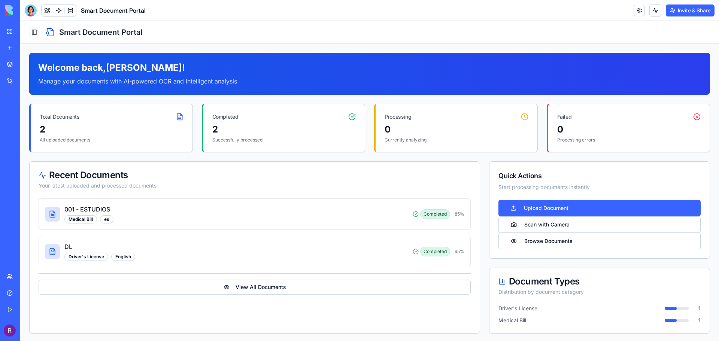
click at [35, 33] on button "Toggle Sidebar" at bounding box center [34, 32] width 10 height 10
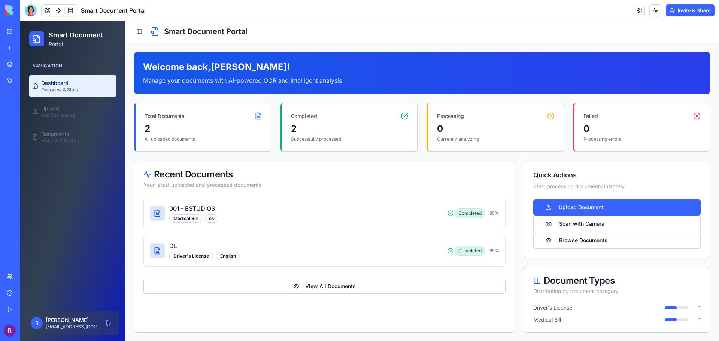
scroll to position [1, 0]
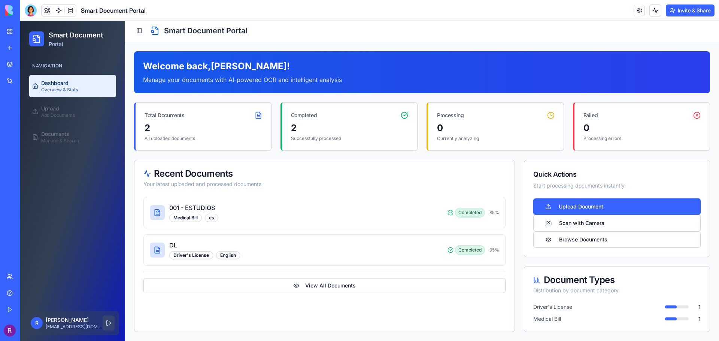
click at [105, 321] on button at bounding box center [109, 323] width 12 height 15
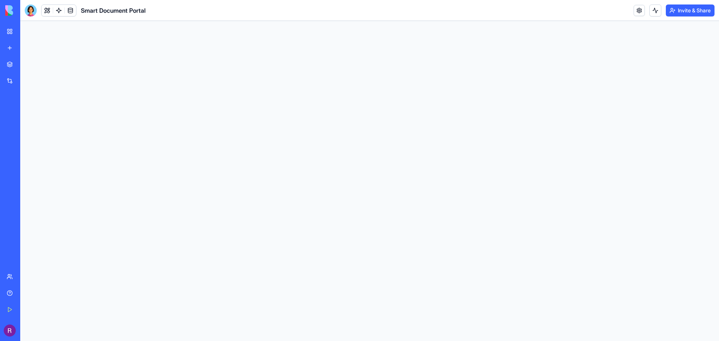
scroll to position [0, 0]
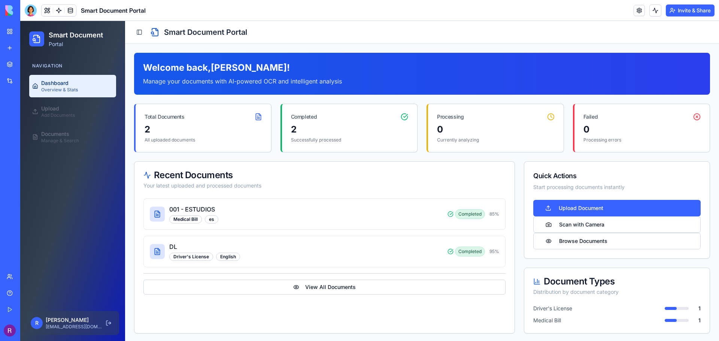
click at [28, 51] on div "New app" at bounding box center [23, 47] width 10 height 7
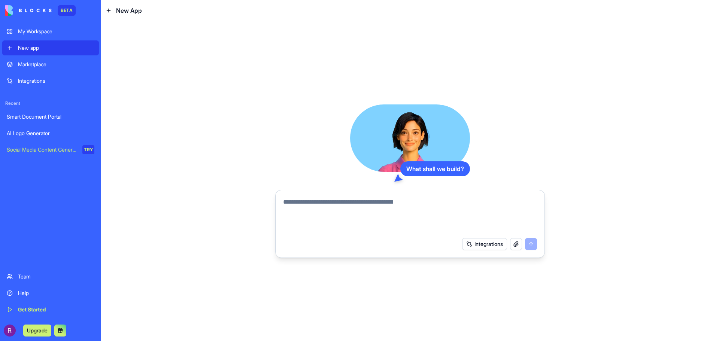
click at [36, 28] on div "My Workspace" at bounding box center [56, 31] width 76 height 7
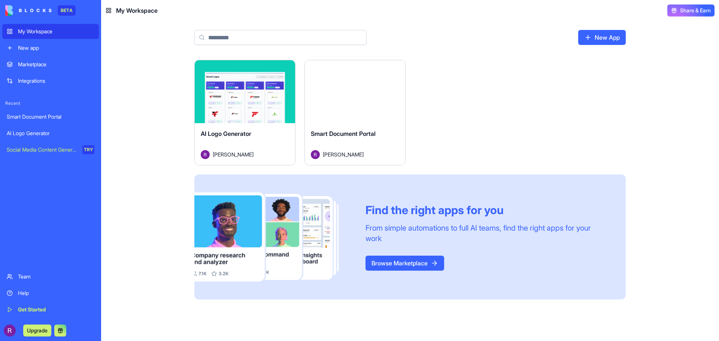
click at [397, 70] on html "BETA My Workspace New app Marketplace Integrations Recent Smart Document Portal…" at bounding box center [359, 170] width 719 height 341
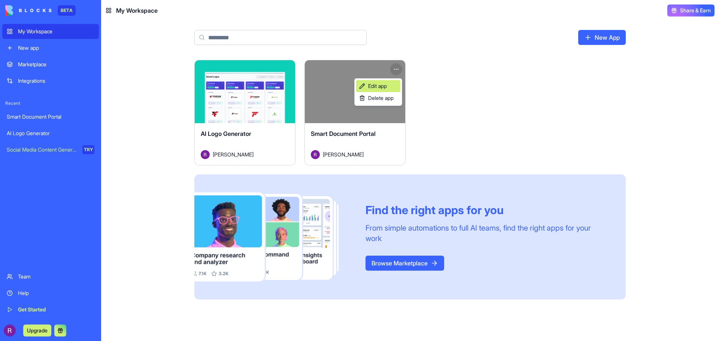
click at [383, 83] on span "Edit app" at bounding box center [377, 85] width 19 height 7
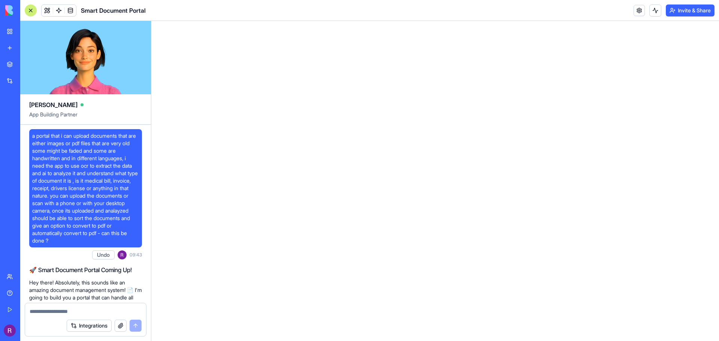
scroll to position [327, 0]
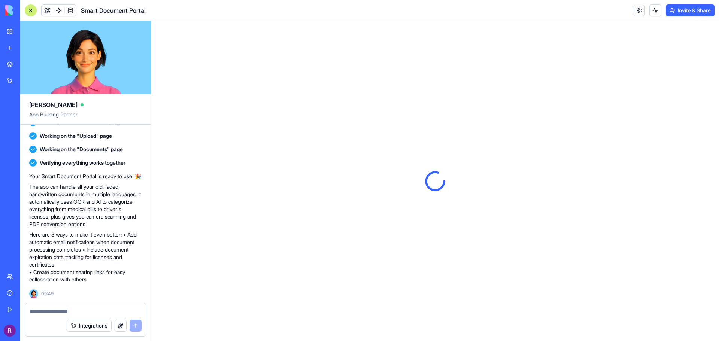
click at [84, 311] on textarea at bounding box center [86, 311] width 112 height 7
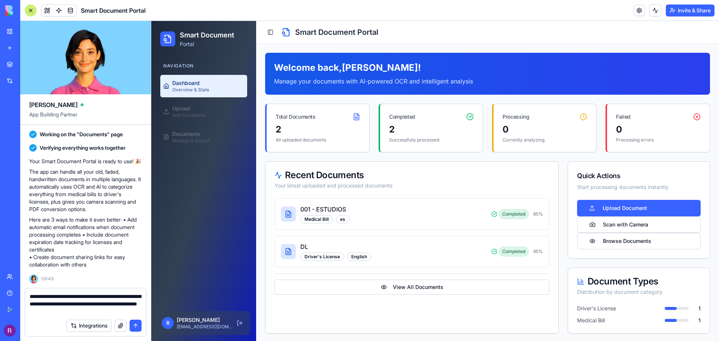
type textarea "**********"
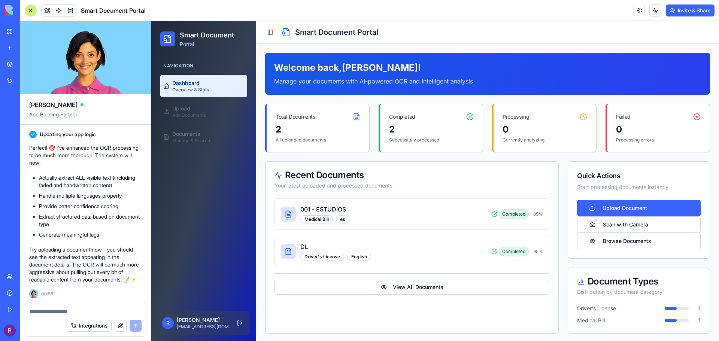
scroll to position [610, 0]
click at [628, 208] on button "Upload Document" at bounding box center [639, 208] width 124 height 16
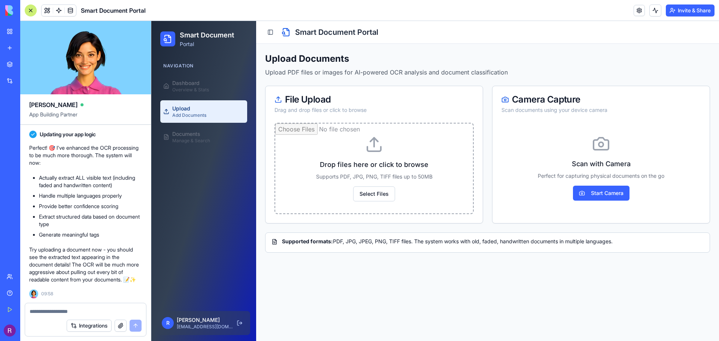
click at [381, 181] on input "file" at bounding box center [374, 169] width 198 height 90
type input "**********"
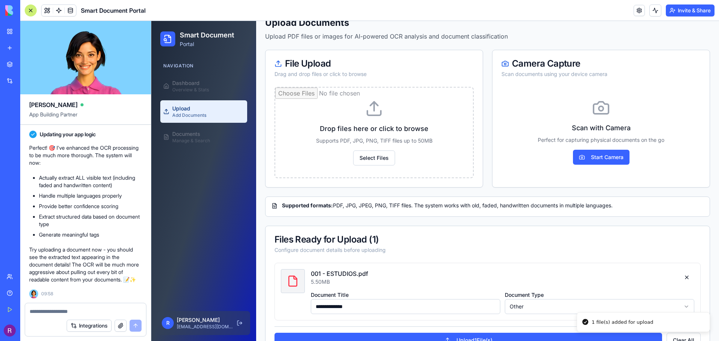
scroll to position [61, 0]
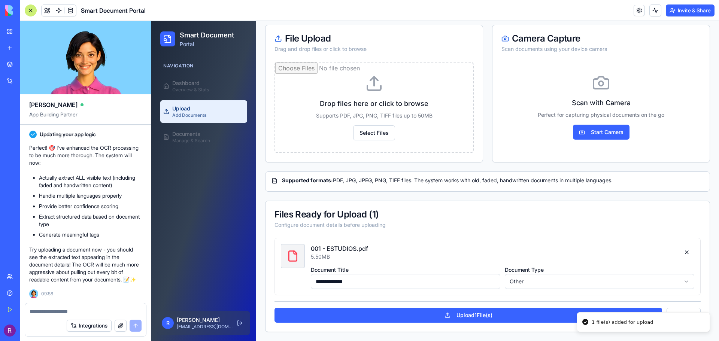
click at [549, 286] on html "**********" at bounding box center [435, 150] width 568 height 381
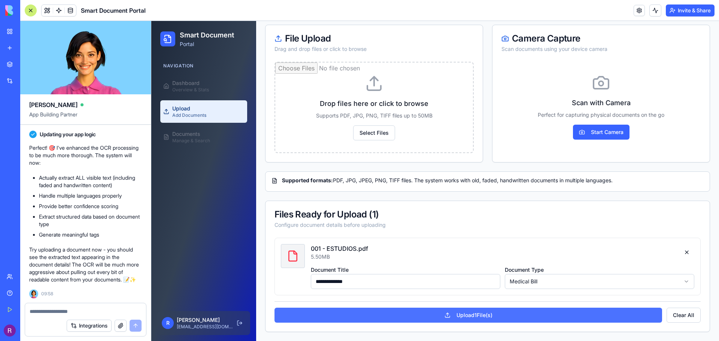
click at [505, 309] on button "Upload 1 File(s)" at bounding box center [469, 315] width 388 height 15
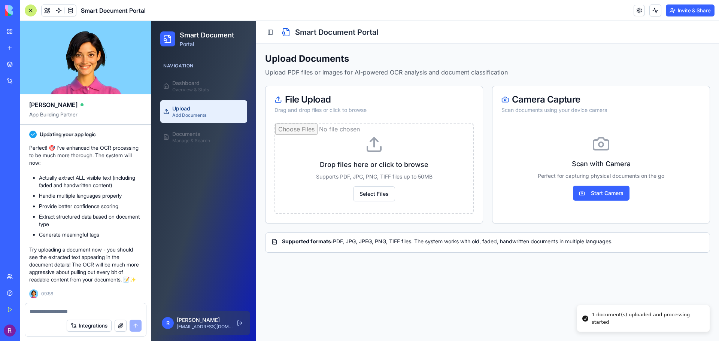
scroll to position [0, 0]
click at [204, 145] on link "Documents Manage & Search" at bounding box center [203, 137] width 87 height 22
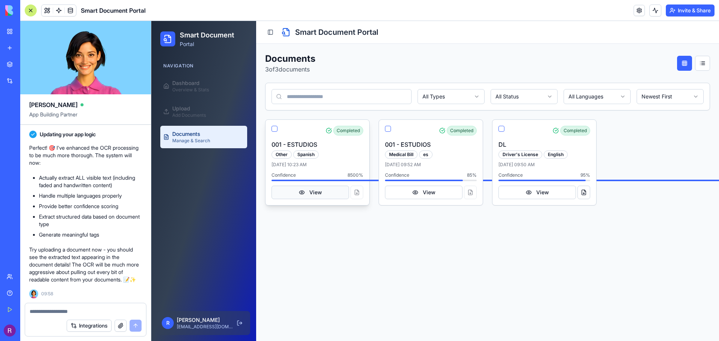
click at [332, 190] on button "View" at bounding box center [311, 192] width 78 height 13
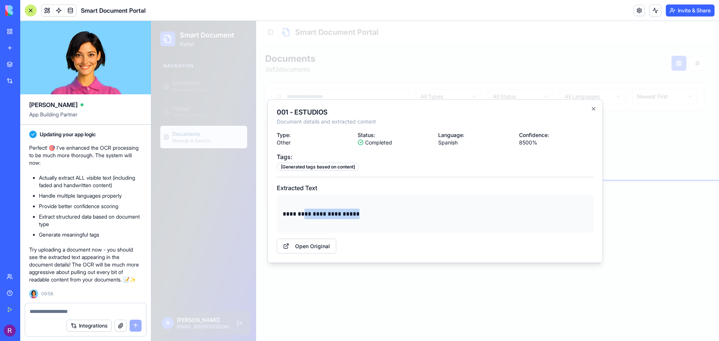
drag, startPoint x: 302, startPoint y: 212, endPoint x: 293, endPoint y: 211, distance: 8.3
click at [293, 211] on p "**********" at bounding box center [435, 214] width 305 height 10
drag, startPoint x: 274, startPoint y: 214, endPoint x: 365, endPoint y: 217, distance: 91.1
click at [345, 216] on div "**********" at bounding box center [436, 181] width 336 height 164
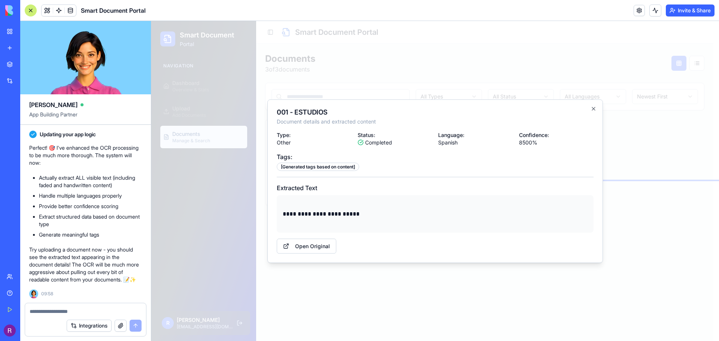
click at [365, 217] on p "**********" at bounding box center [435, 214] width 305 height 10
click at [305, 251] on link "Open Original" at bounding box center [307, 246] width 60 height 15
click at [595, 109] on icon "button" at bounding box center [594, 109] width 6 height 6
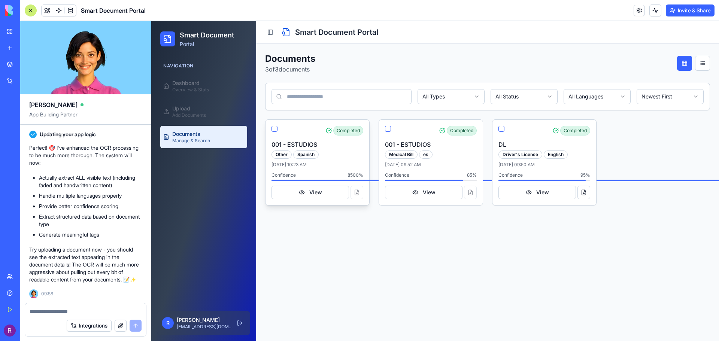
click at [357, 189] on div "View" at bounding box center [318, 192] width 92 height 13
click at [308, 192] on button "View" at bounding box center [311, 192] width 78 height 13
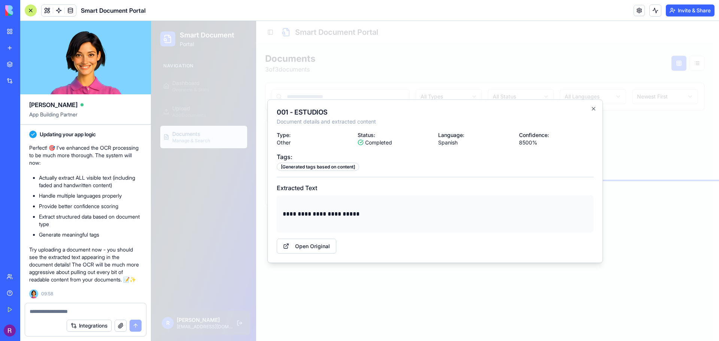
click at [627, 234] on div at bounding box center [435, 181] width 568 height 320
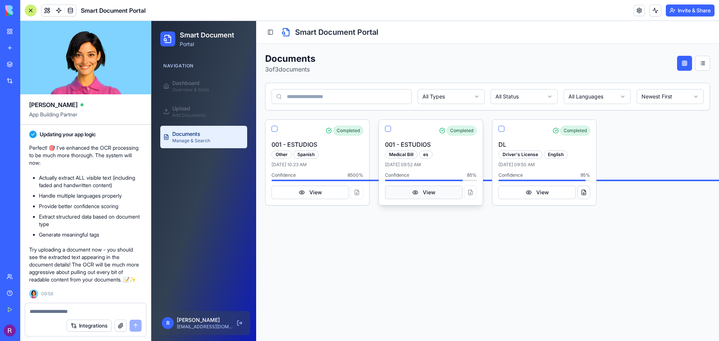
click at [421, 193] on button "View" at bounding box center [424, 192] width 78 height 13
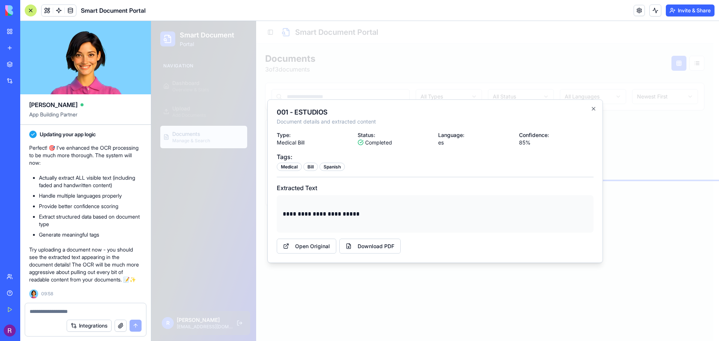
click at [644, 214] on div at bounding box center [435, 181] width 568 height 320
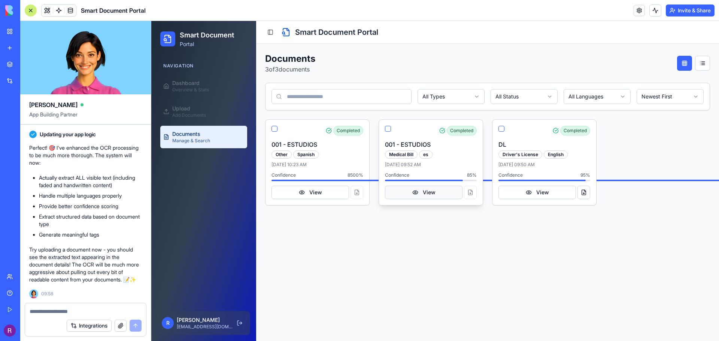
click at [407, 197] on button "View" at bounding box center [424, 192] width 78 height 13
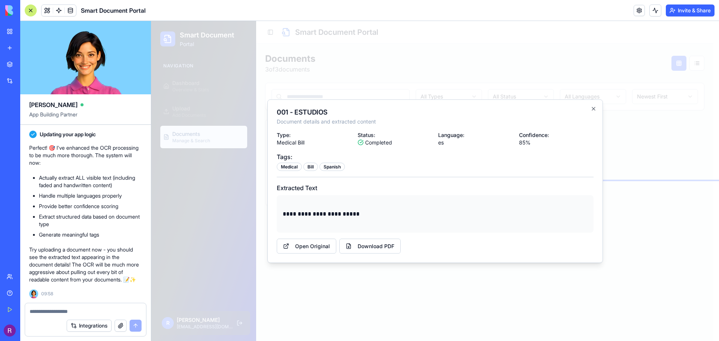
click at [450, 283] on div at bounding box center [435, 181] width 568 height 320
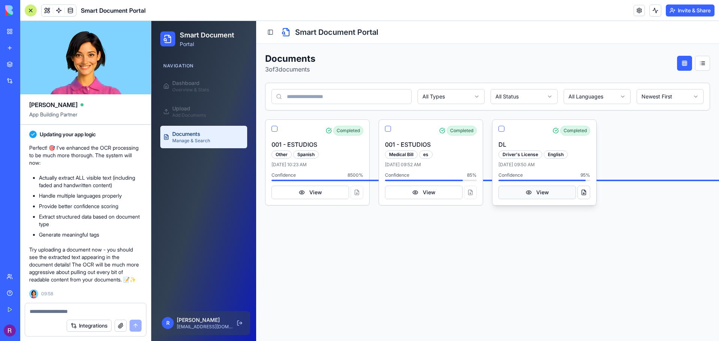
click at [526, 194] on button "View" at bounding box center [538, 192] width 78 height 13
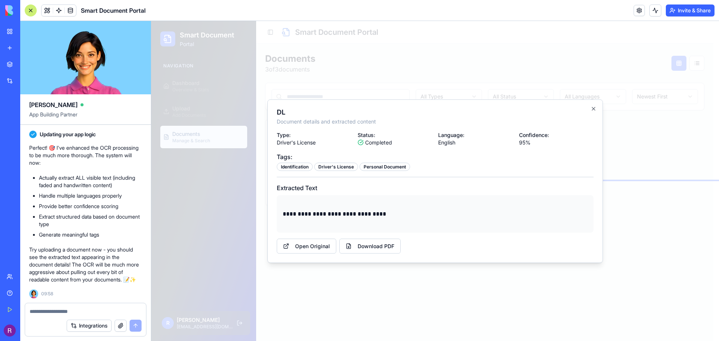
click at [426, 292] on div at bounding box center [435, 181] width 568 height 320
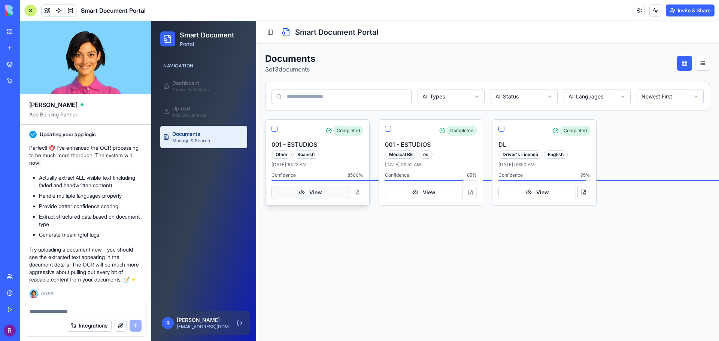
click at [326, 195] on button "View" at bounding box center [311, 192] width 78 height 13
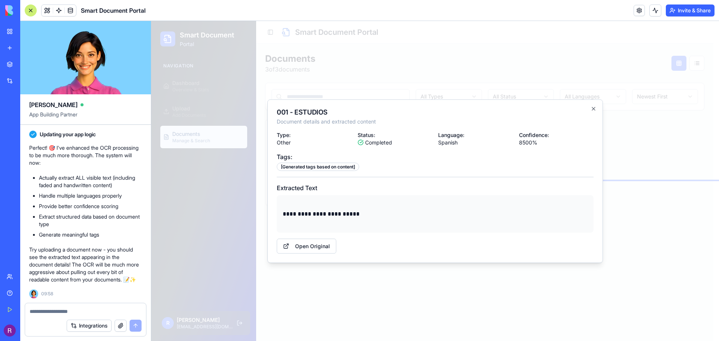
drag, startPoint x: 504, startPoint y: 291, endPoint x: 507, endPoint y: 286, distance: 5.5
click at [504, 291] on div at bounding box center [435, 181] width 568 height 320
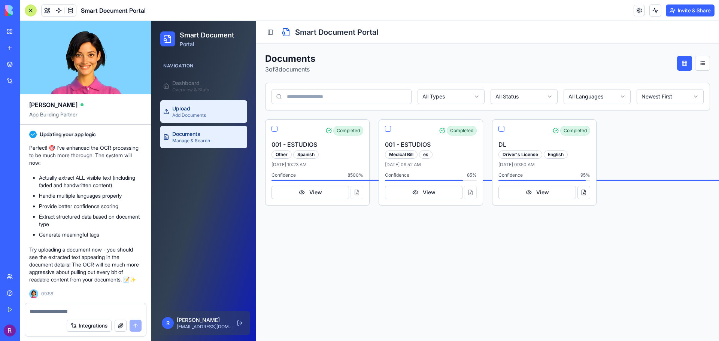
click at [209, 119] on link "Upload Add Documents" at bounding box center [203, 111] width 87 height 22
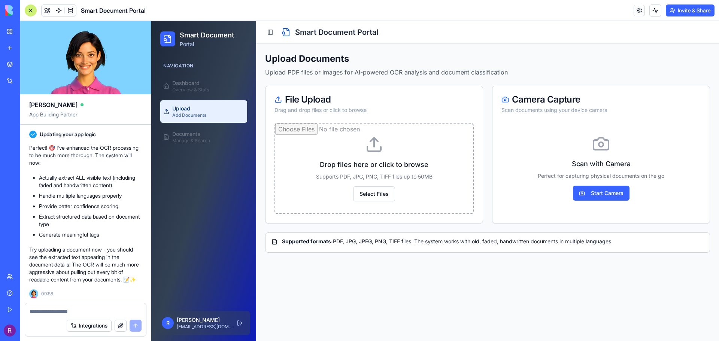
click at [390, 173] on input "file" at bounding box center [374, 169] width 198 height 90
type input "**********"
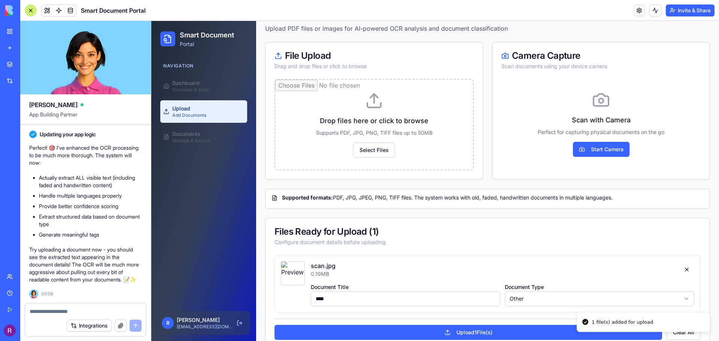
scroll to position [61, 0]
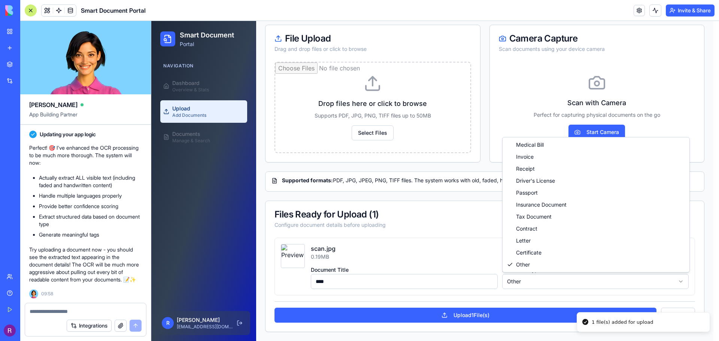
click at [553, 276] on body "Smart Document Portal Navigation Dashboard Overview & Stats Upload Add Document…" at bounding box center [432, 150] width 562 height 381
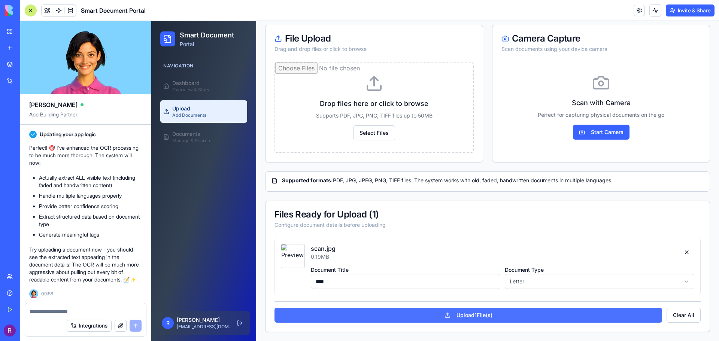
click at [513, 316] on button "Upload 1 File(s)" at bounding box center [469, 315] width 388 height 15
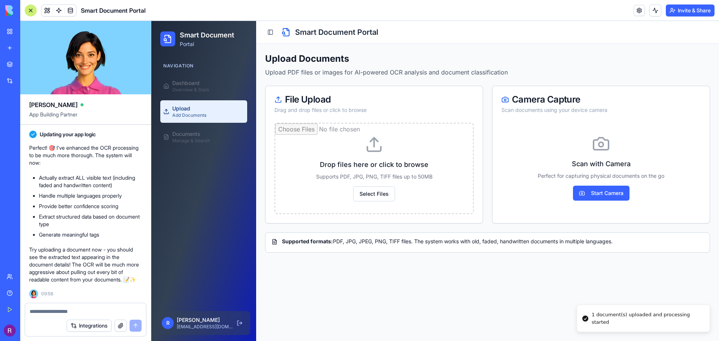
scroll to position [0, 0]
click at [195, 138] on div "Manage & Search" at bounding box center [191, 141] width 38 height 6
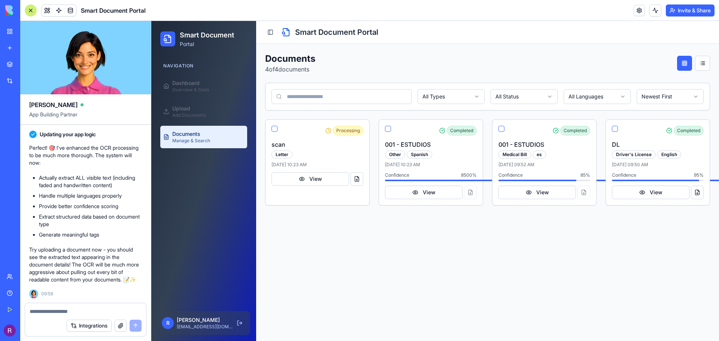
click at [382, 261] on main "Toggle Sidebar Smart Document Portal Documents 4 of 4 documents All Types All S…" at bounding box center [487, 181] width 463 height 320
click at [199, 118] on link "Upload Add Documents" at bounding box center [203, 111] width 87 height 22
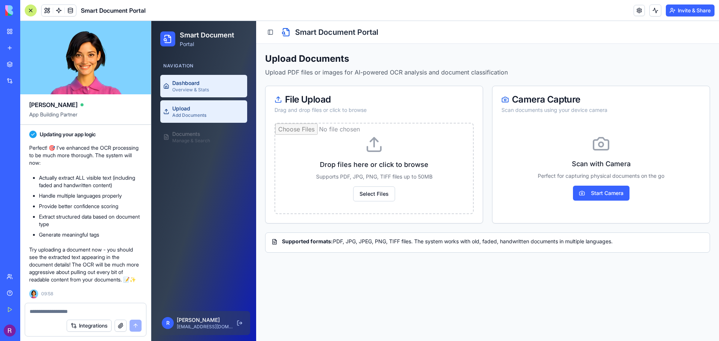
click at [196, 86] on div "Dashboard" at bounding box center [190, 82] width 37 height 7
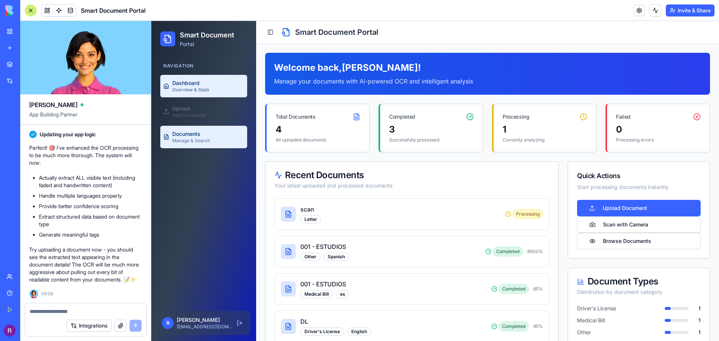
click at [192, 143] on div "Manage & Search" at bounding box center [191, 141] width 38 height 6
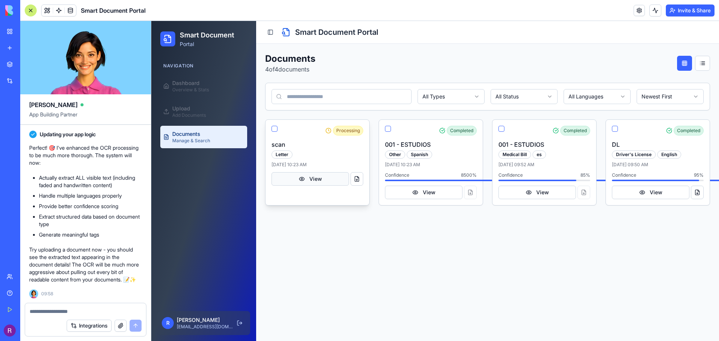
click at [322, 182] on button "View" at bounding box center [311, 178] width 78 height 13
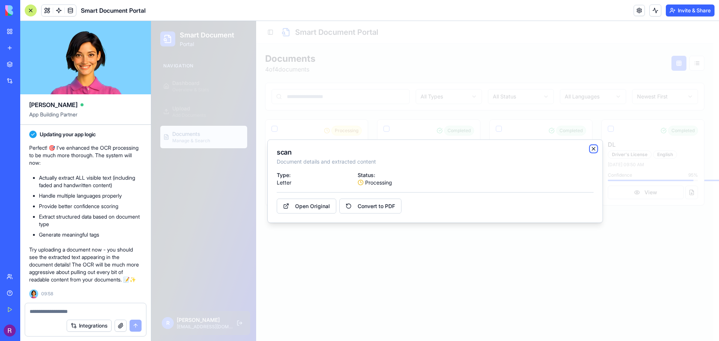
click at [594, 147] on icon "button" at bounding box center [594, 149] width 6 height 6
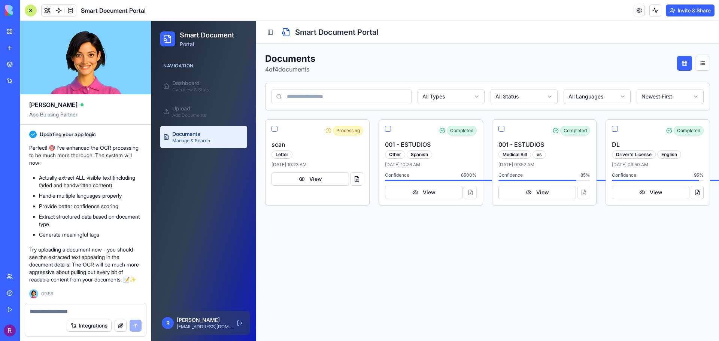
click at [422, 244] on main "Toggle Sidebar Smart Document Portal Documents 4 of 4 documents All Types All S…" at bounding box center [487, 181] width 463 height 320
click at [80, 312] on textarea at bounding box center [86, 311] width 112 height 7
click at [322, 182] on button "View" at bounding box center [311, 178] width 78 height 13
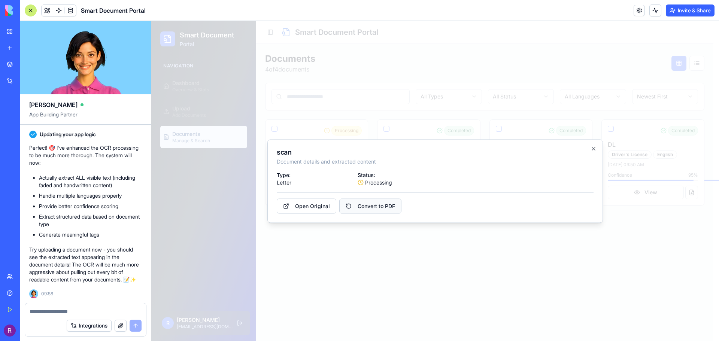
click at [378, 210] on button "Convert to PDF" at bounding box center [370, 206] width 62 height 15
click at [596, 148] on icon "button" at bounding box center [594, 149] width 6 height 6
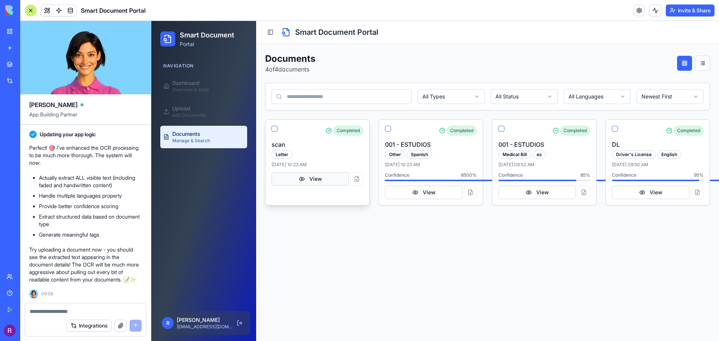
click at [317, 178] on button "View" at bounding box center [311, 178] width 78 height 13
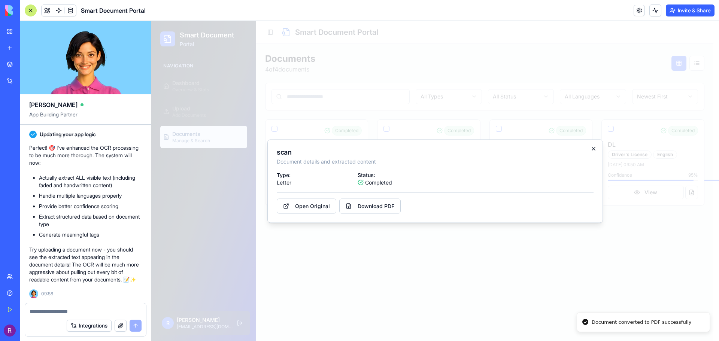
click at [593, 148] on icon "button" at bounding box center [593, 148] width 3 height 3
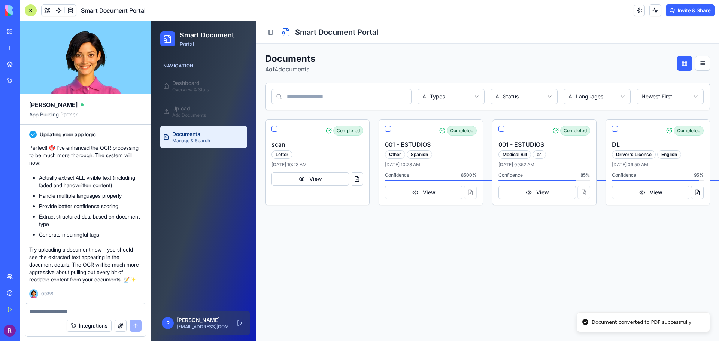
click at [380, 303] on main "Toggle Sidebar Smart Document Portal Documents 4 of 4 documents All Types All S…" at bounding box center [487, 181] width 463 height 320
click at [300, 179] on button "View" at bounding box center [311, 178] width 78 height 13
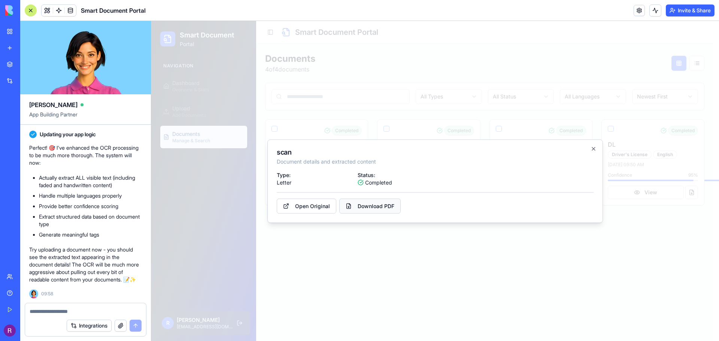
click at [378, 207] on link "Download PDF" at bounding box center [369, 206] width 61 height 15
click at [593, 149] on icon "button" at bounding box center [594, 149] width 6 height 6
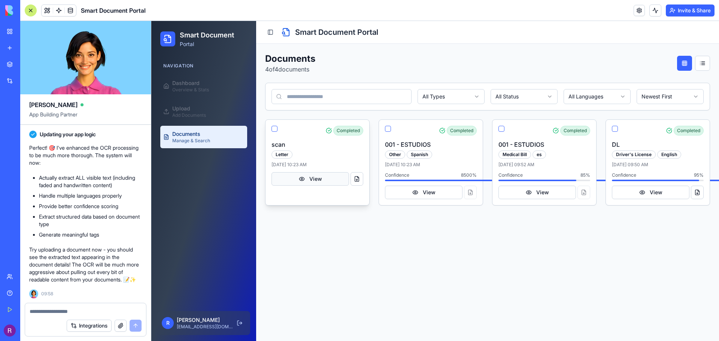
click at [309, 175] on button "View" at bounding box center [311, 178] width 78 height 13
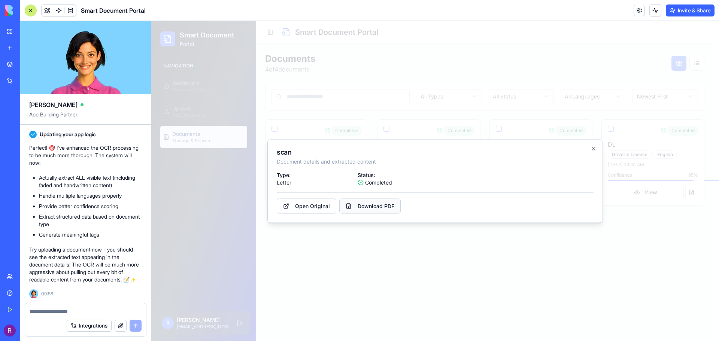
click at [355, 209] on link "Download PDF" at bounding box center [369, 206] width 61 height 15
click at [104, 312] on textarea at bounding box center [86, 311] width 112 height 7
